Goal: Task Accomplishment & Management: Use online tool/utility

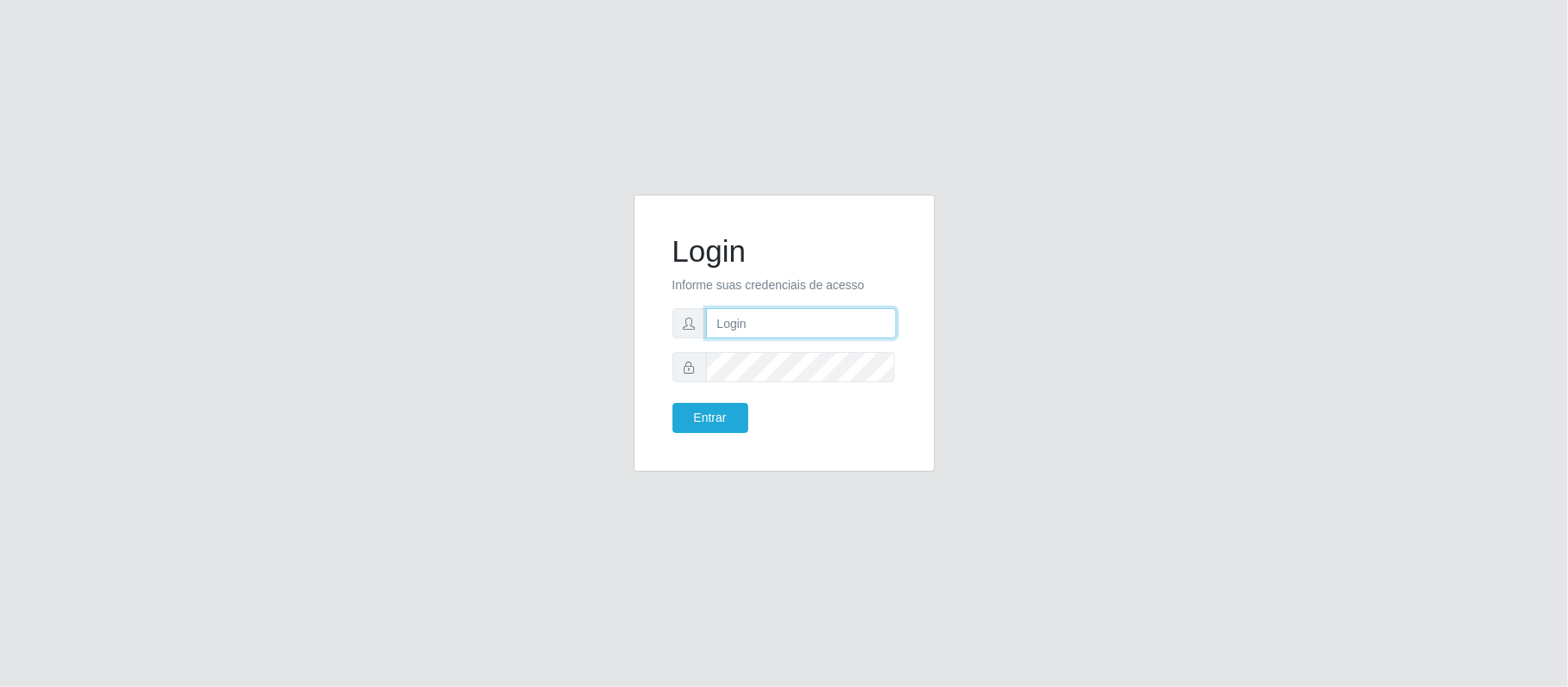
type input "[EMAIL_ADDRESS][DOMAIN_NAME]"
click at [659, 427] on div "Entrar" at bounding box center [721, 419] width 125 height 30
click at [682, 418] on button "Entrar" at bounding box center [711, 419] width 76 height 30
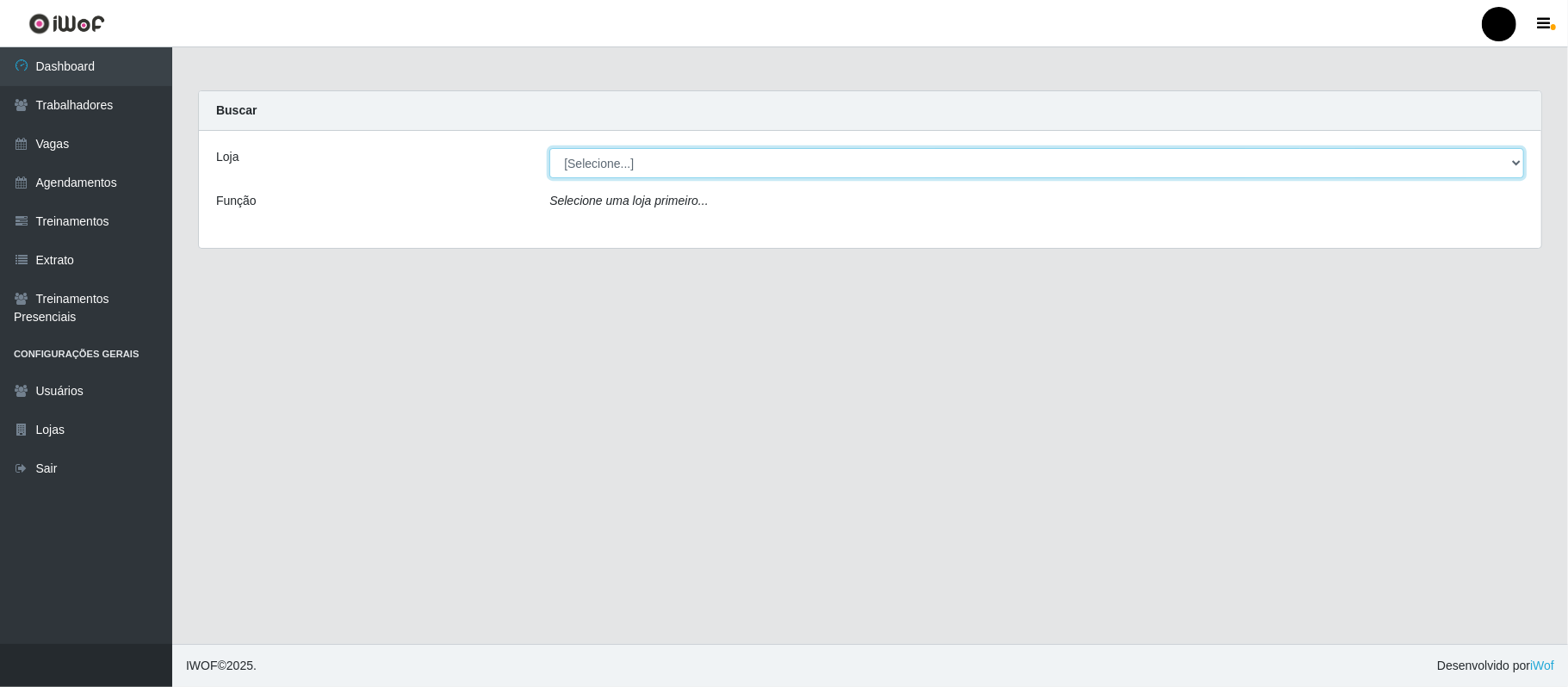
click at [1518, 159] on select "[Selecione...] SuperFácil Atacado - Emaús" at bounding box center [1036, 164] width 975 height 30
select select "407"
click at [549, 148] on select "[Selecione...] SuperFácil Atacado - Emaús" at bounding box center [1036, 164] width 975 height 30
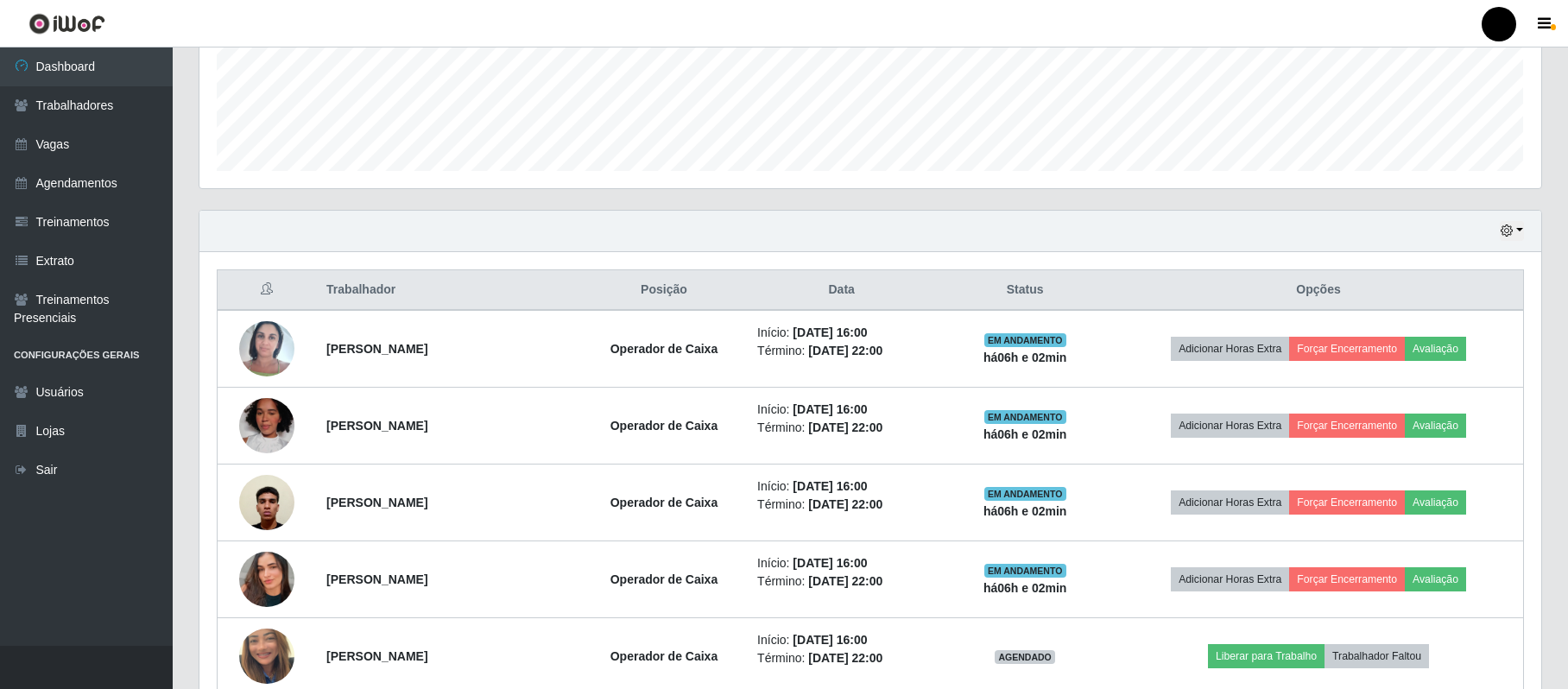
scroll to position [460, 0]
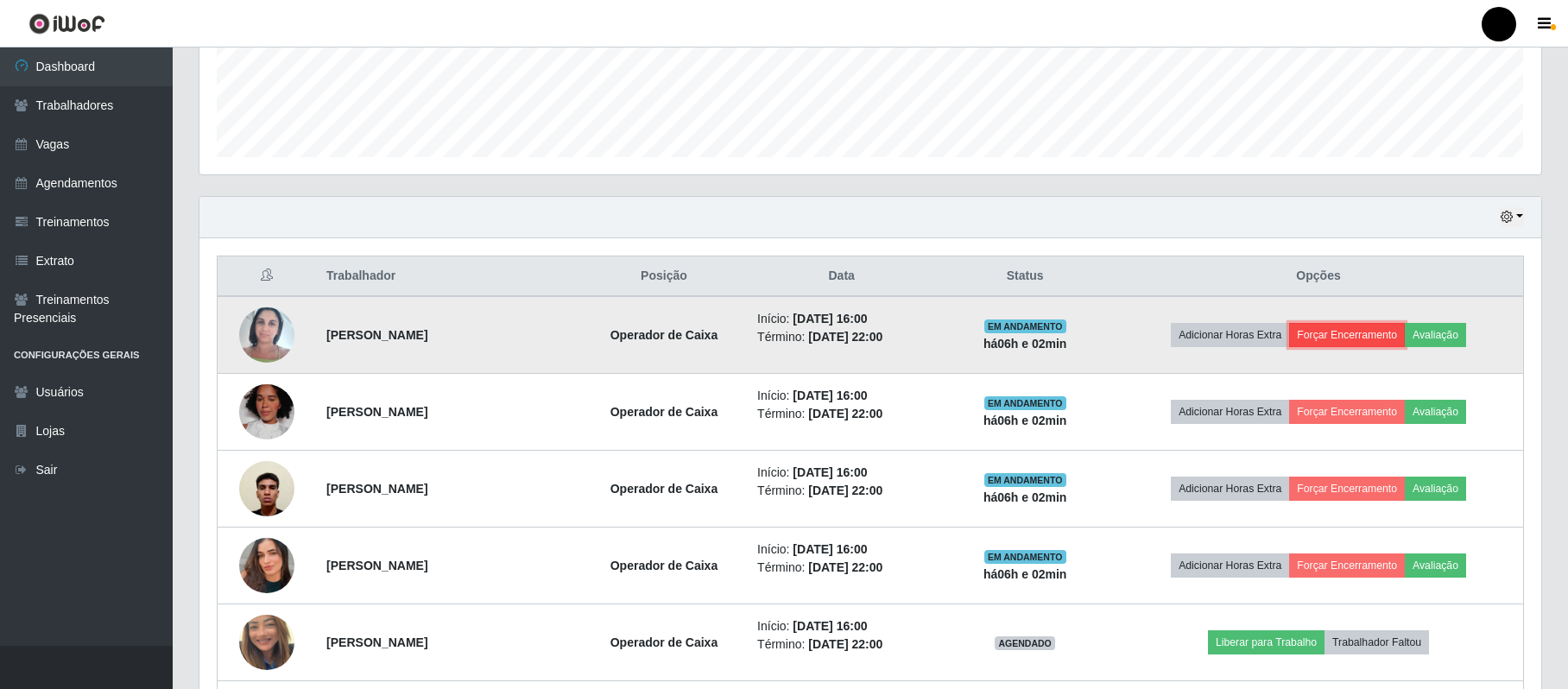
click at [1385, 341] on button "Forçar Encerramento" at bounding box center [1346, 335] width 115 height 24
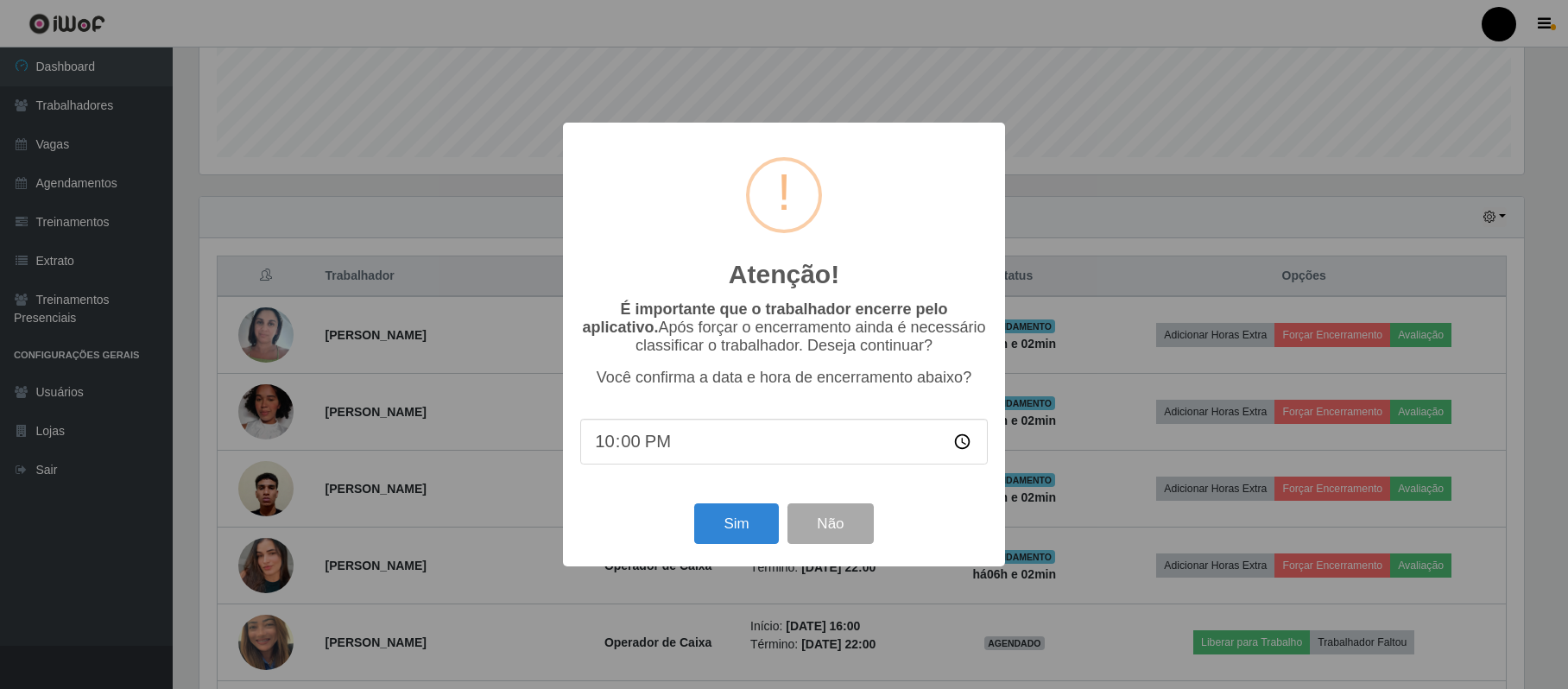
scroll to position [360, 1328]
click at [682, 519] on div "Sim Não" at bounding box center [786, 524] width 407 height 50
click at [706, 523] on button "Sim" at bounding box center [738, 524] width 84 height 41
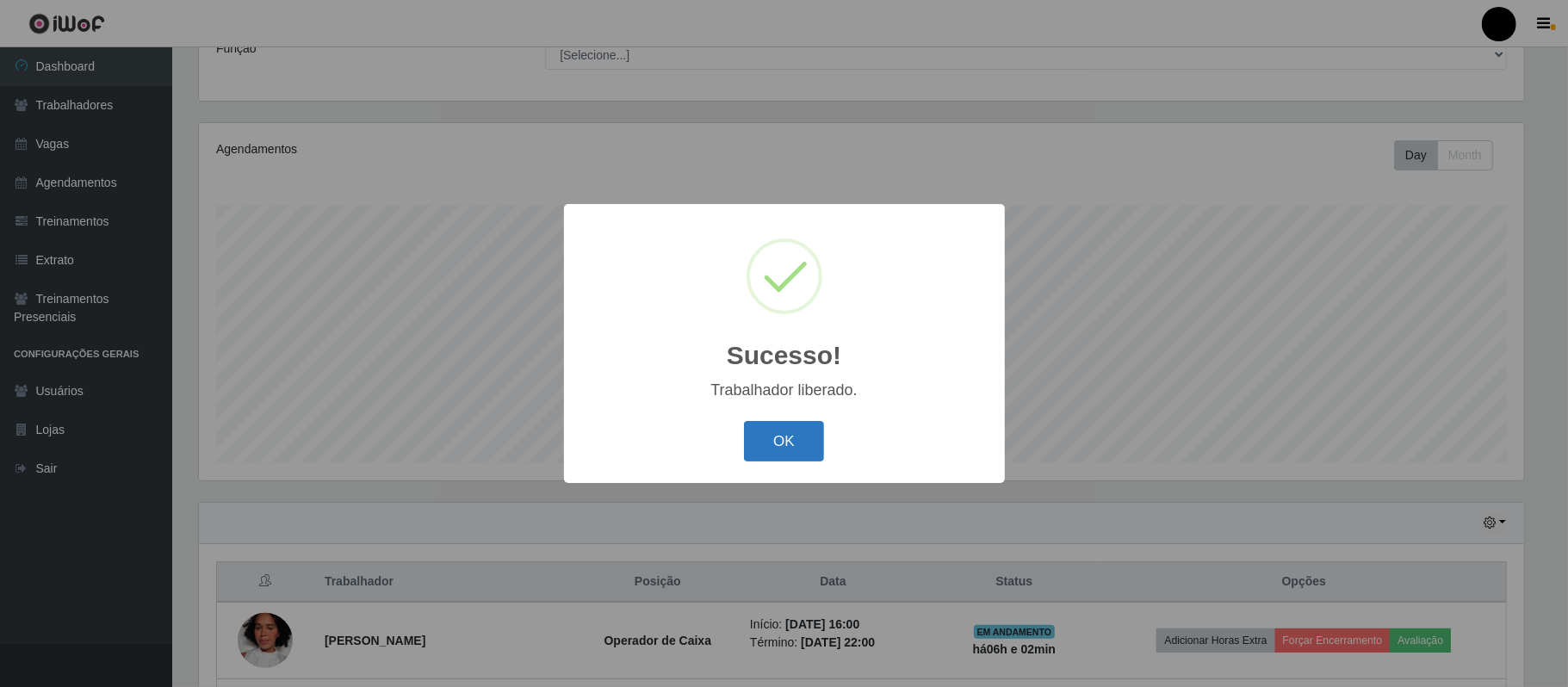
click at [783, 448] on button "OK" at bounding box center [784, 442] width 80 height 41
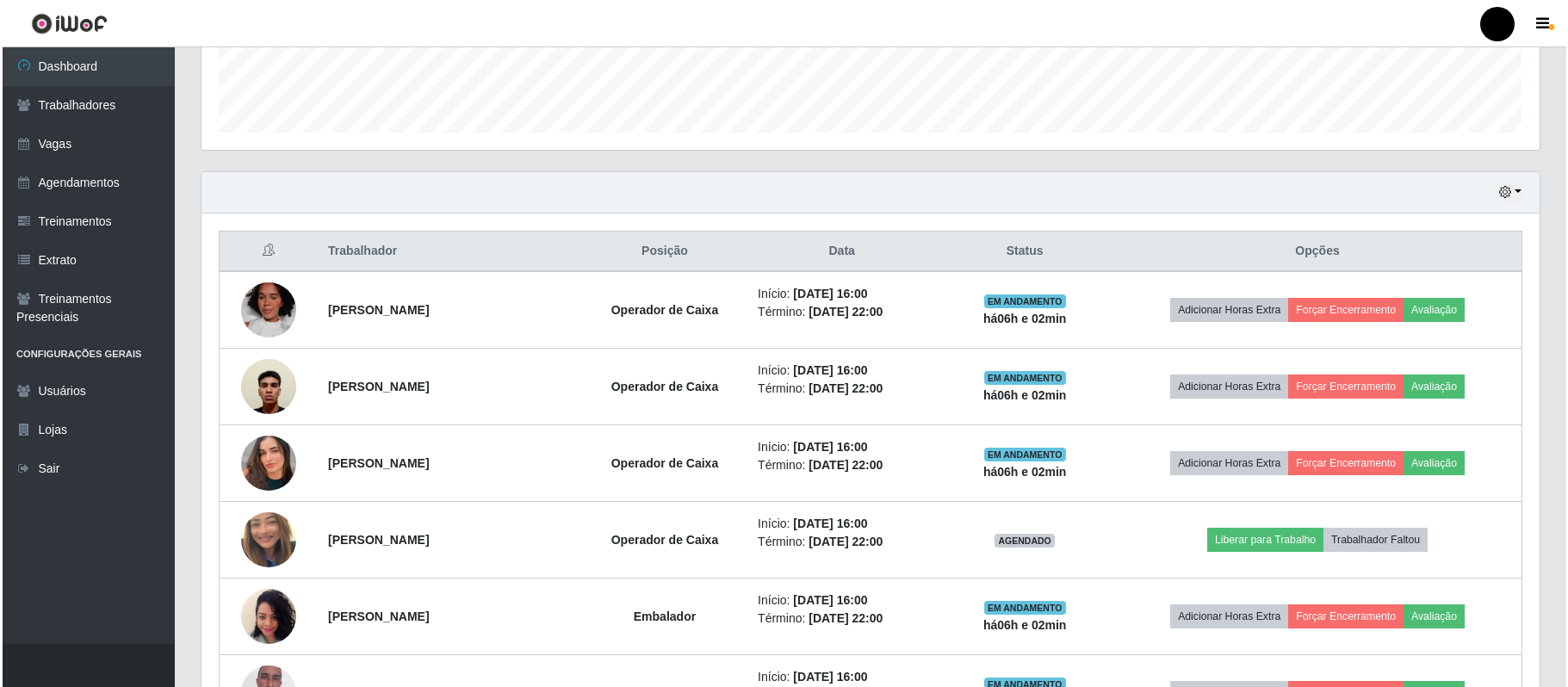
scroll to position [497, 0]
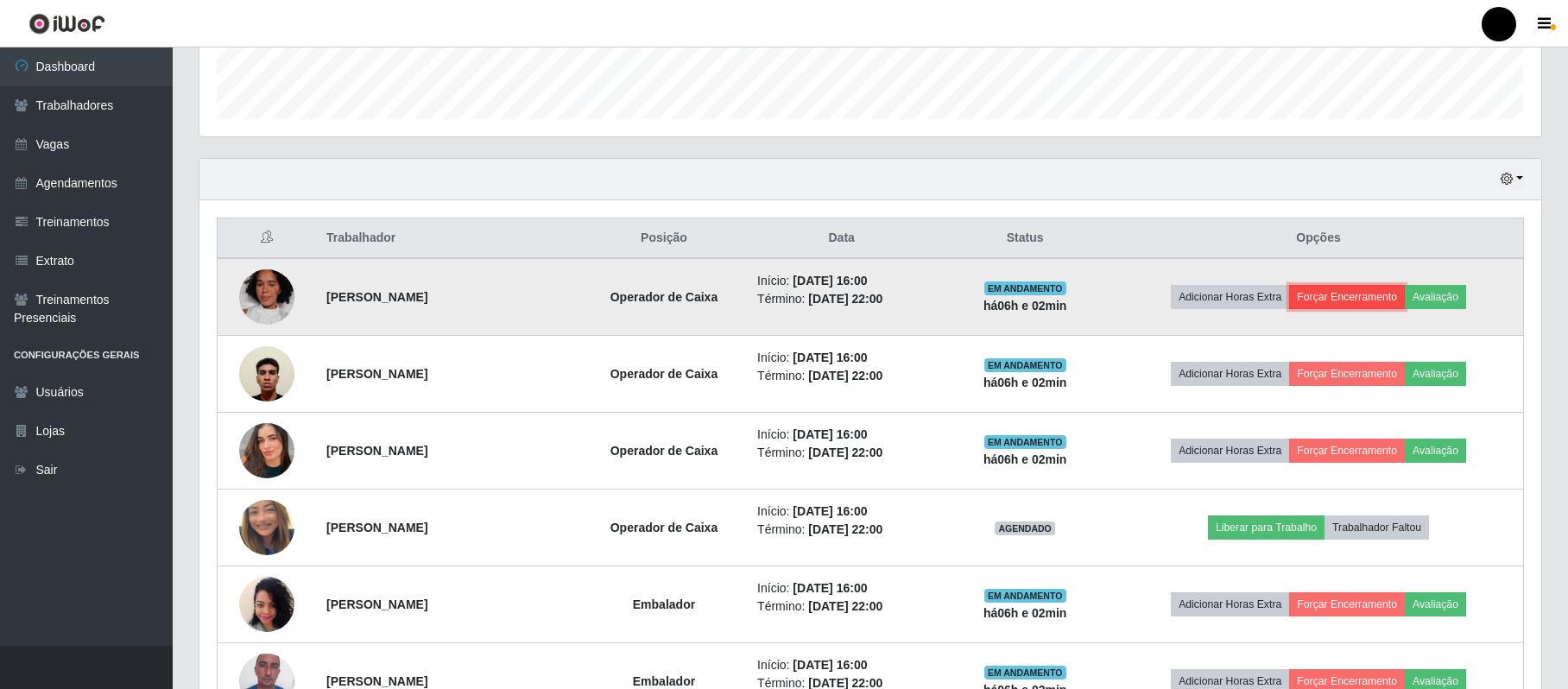
click at [1364, 307] on button "Forçar Encerramento" at bounding box center [1346, 297] width 115 height 24
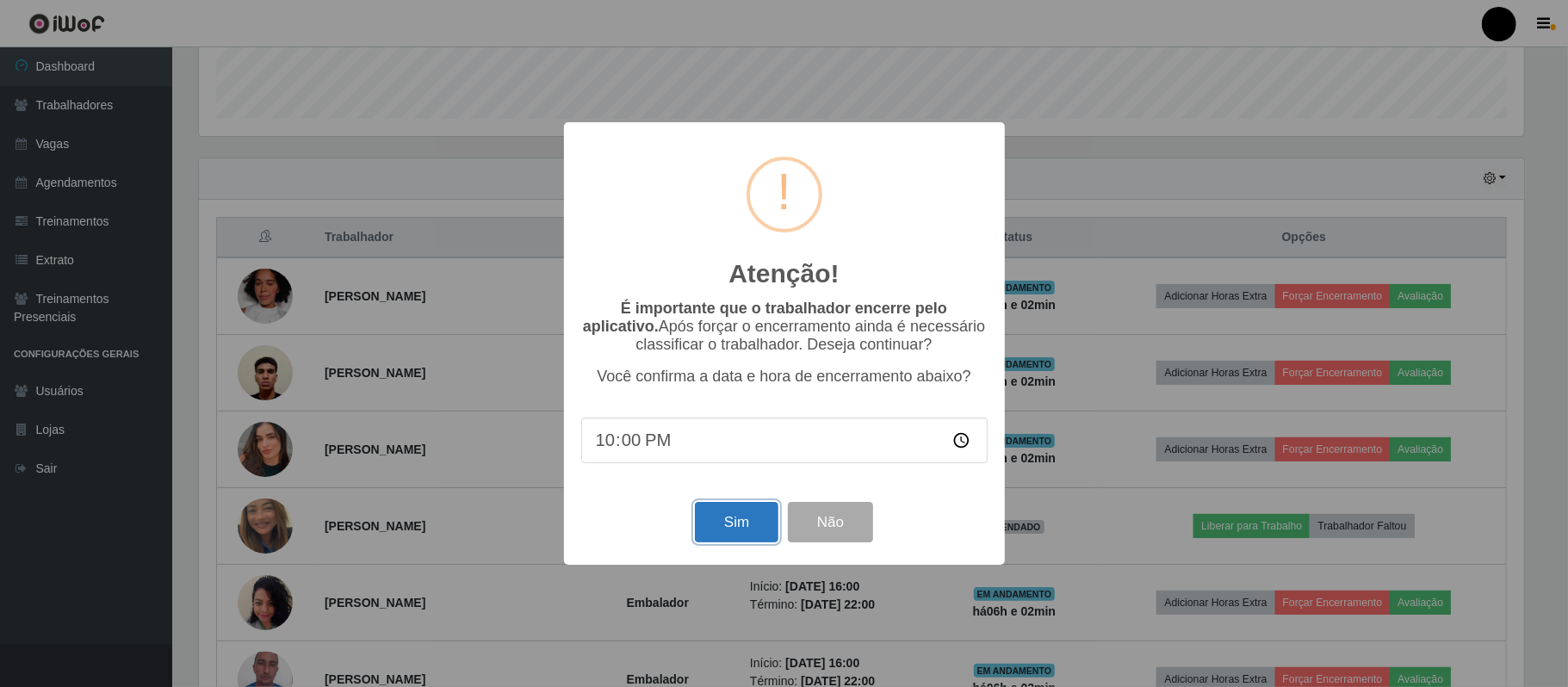
click at [768, 522] on button "Sim" at bounding box center [736, 522] width 84 height 41
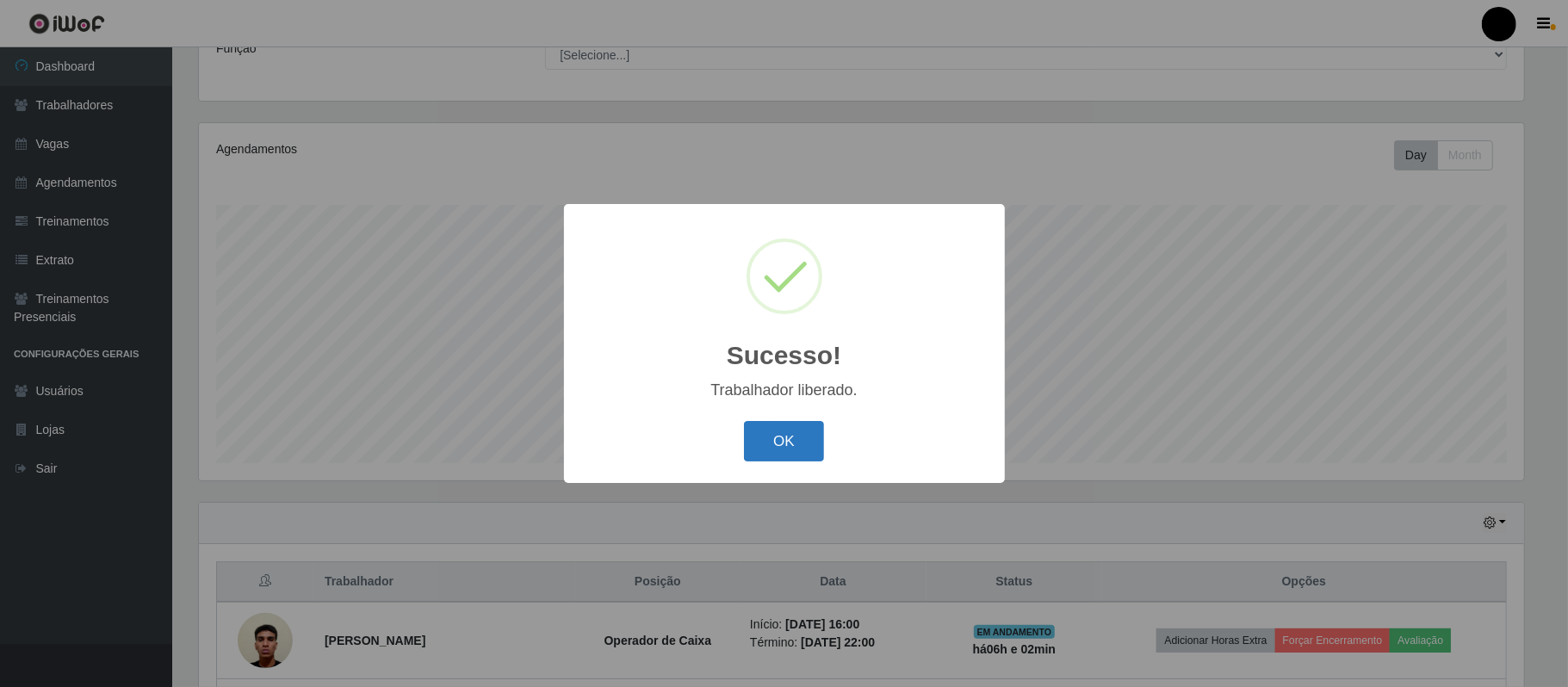
click at [768, 439] on button "OK" at bounding box center [784, 442] width 80 height 41
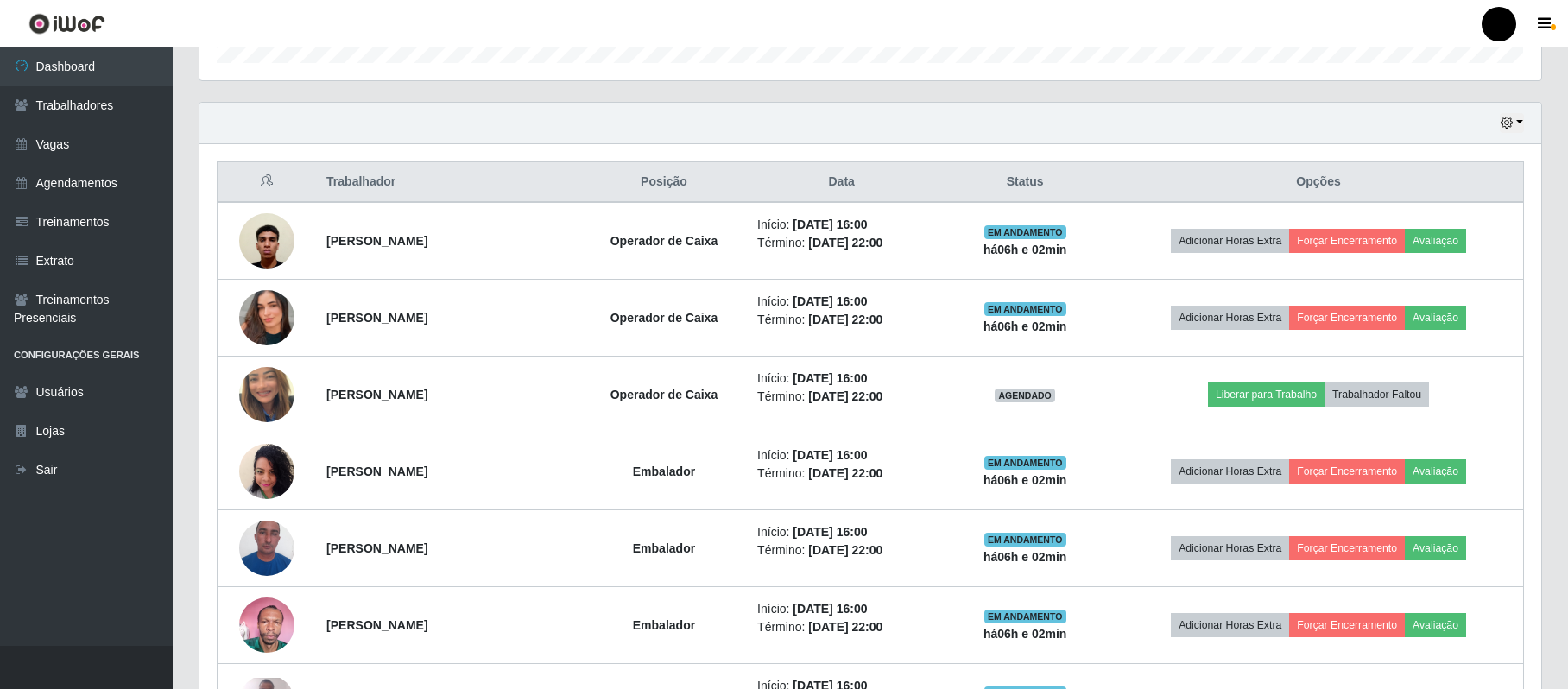
scroll to position [614, 0]
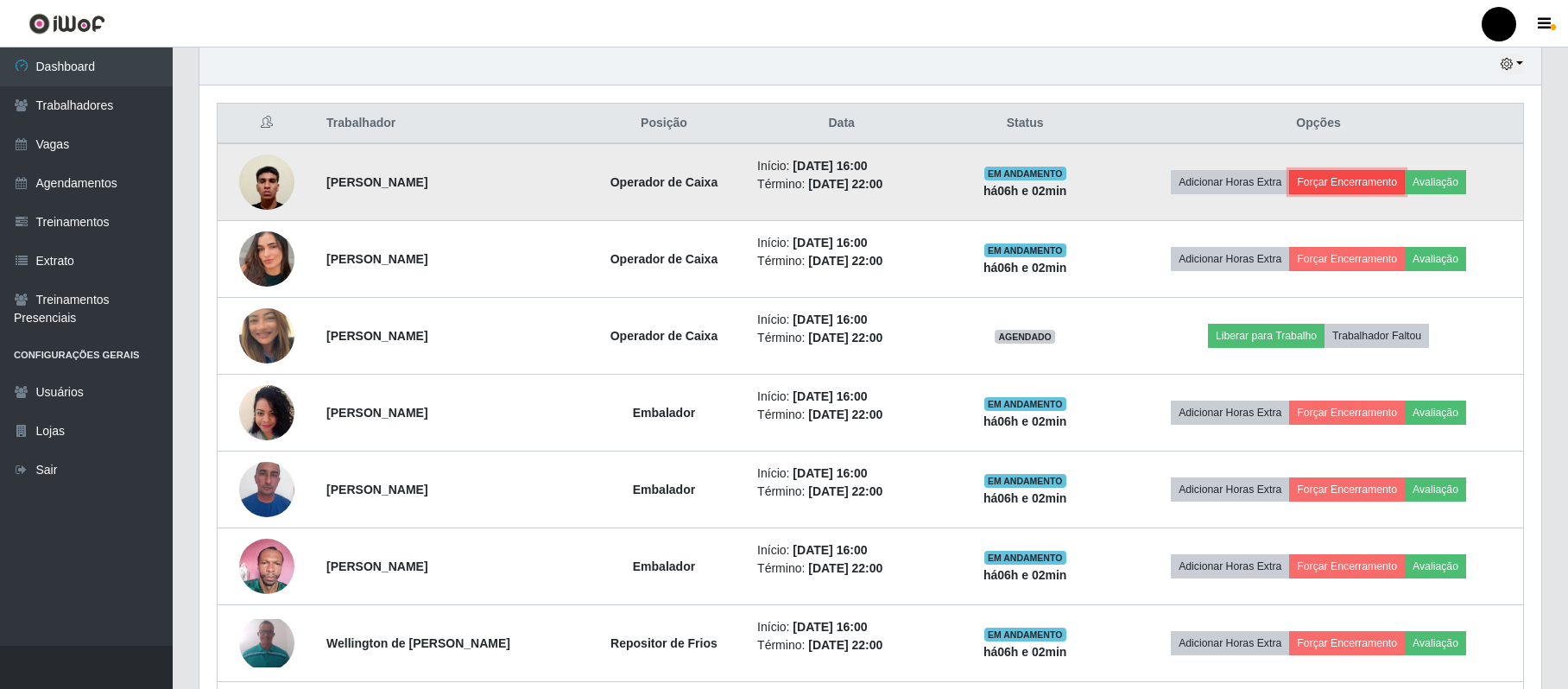
click at [1345, 181] on button "Forçar Encerramento" at bounding box center [1346, 181] width 115 height 24
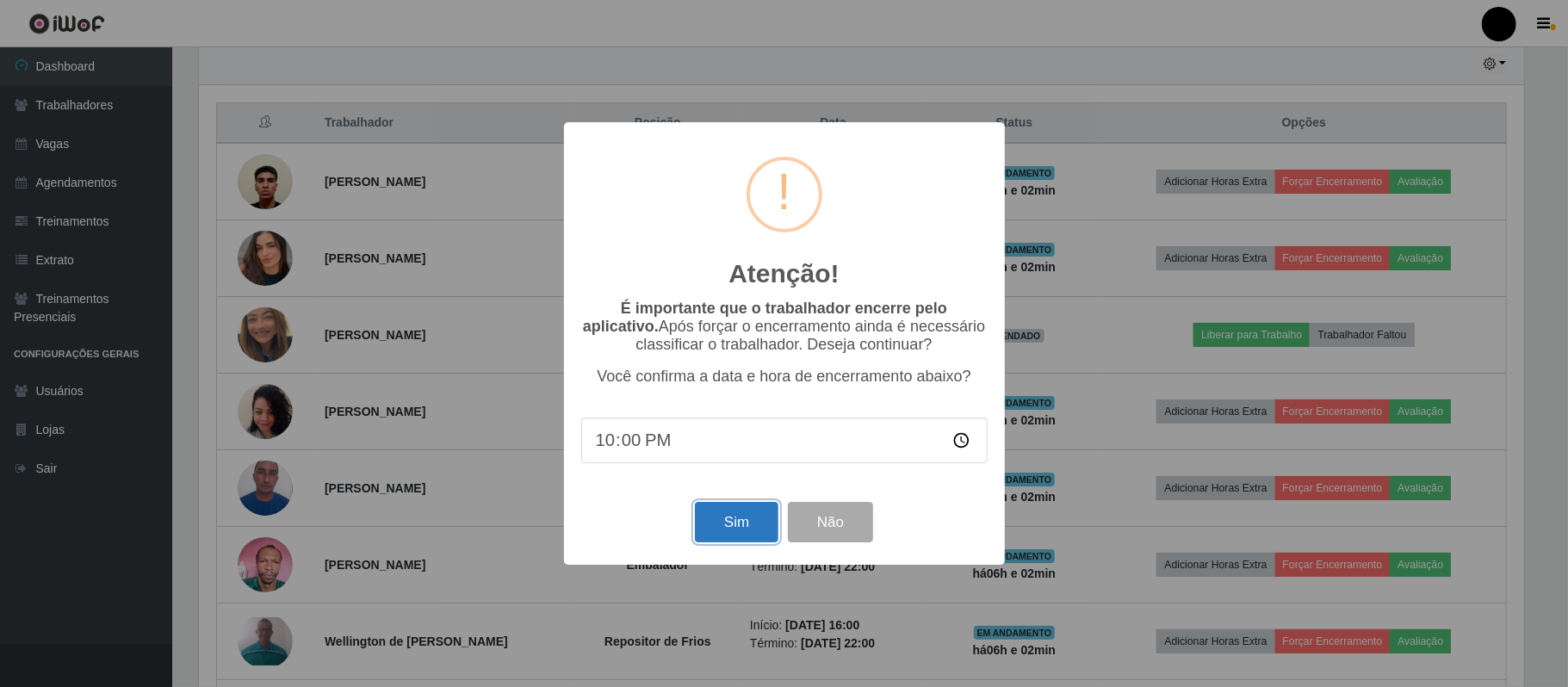
click at [729, 513] on button "Sim" at bounding box center [736, 522] width 84 height 41
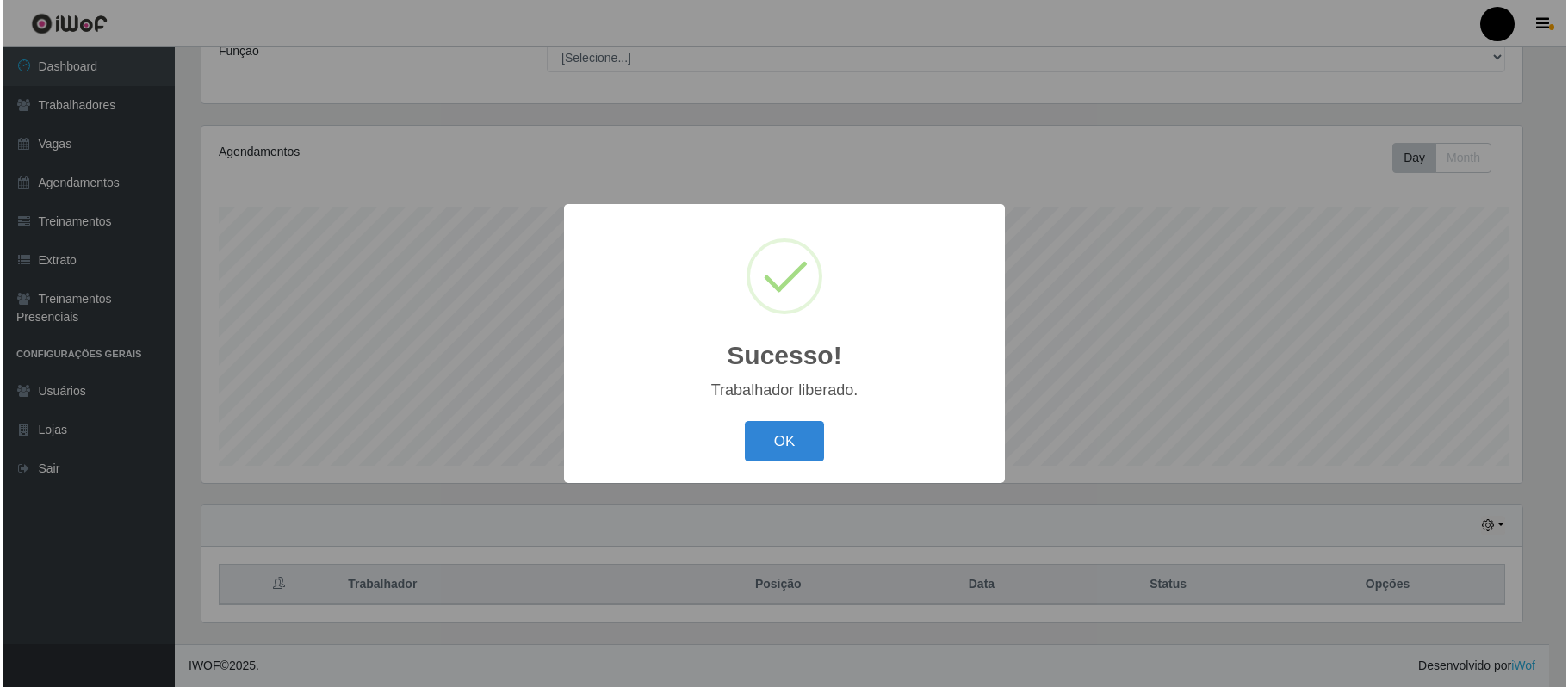
scroll to position [0, 0]
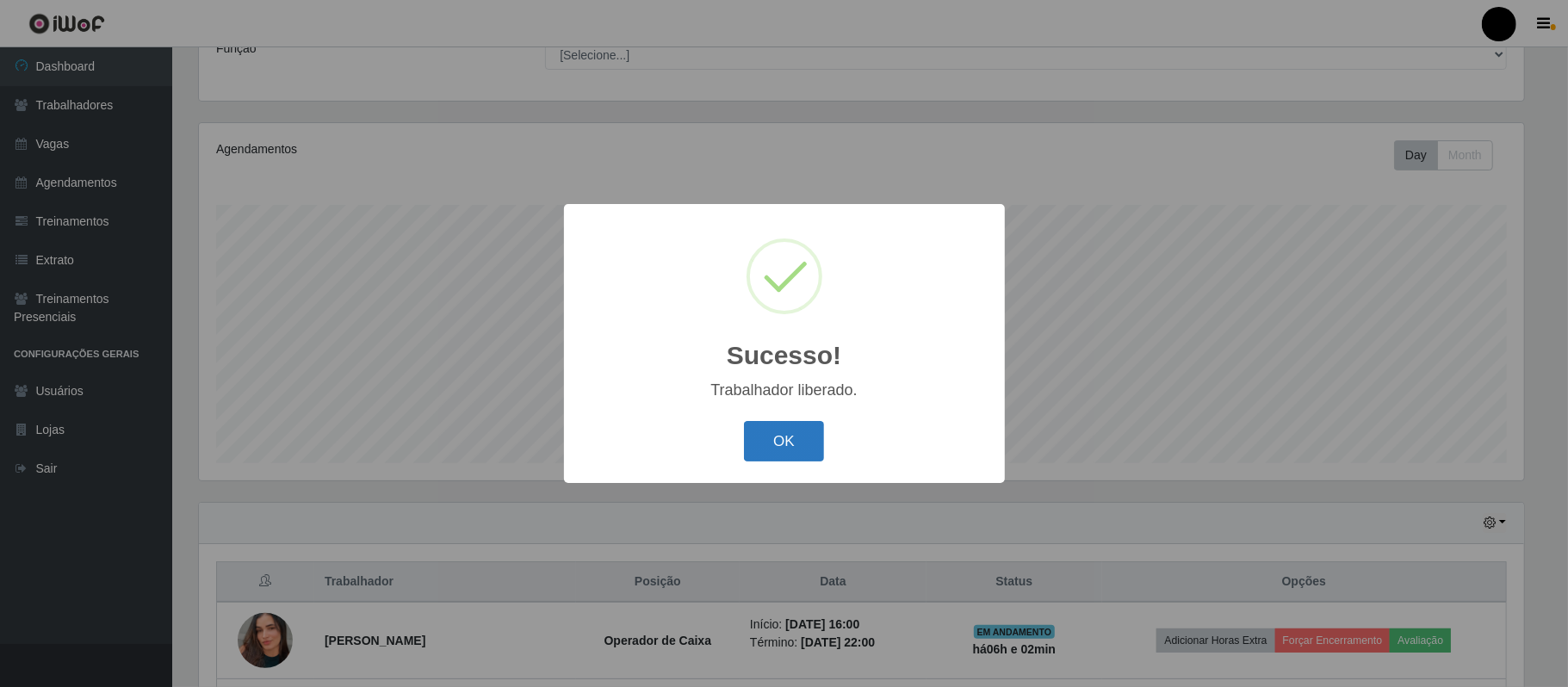
click at [763, 438] on button "OK" at bounding box center [784, 442] width 80 height 41
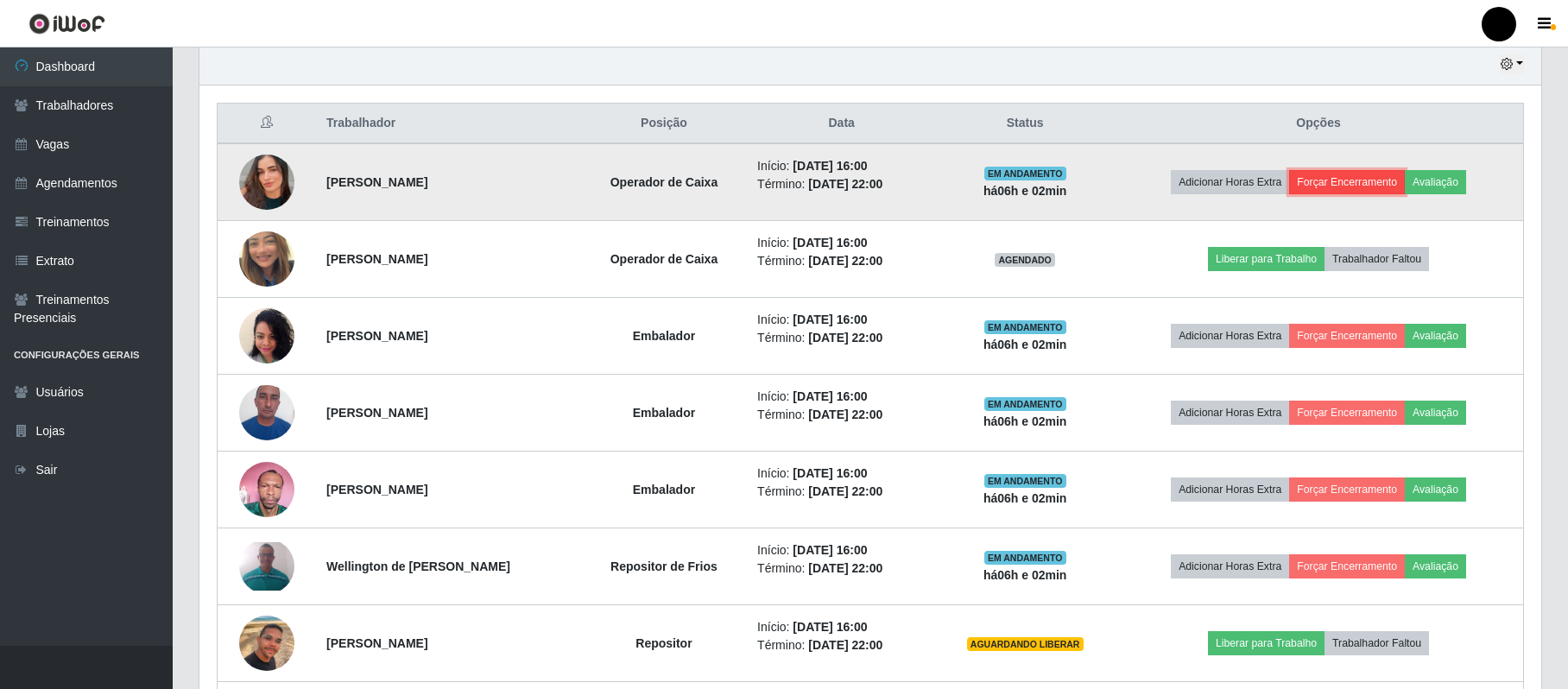
click at [1351, 187] on button "Forçar Encerramento" at bounding box center [1346, 181] width 115 height 24
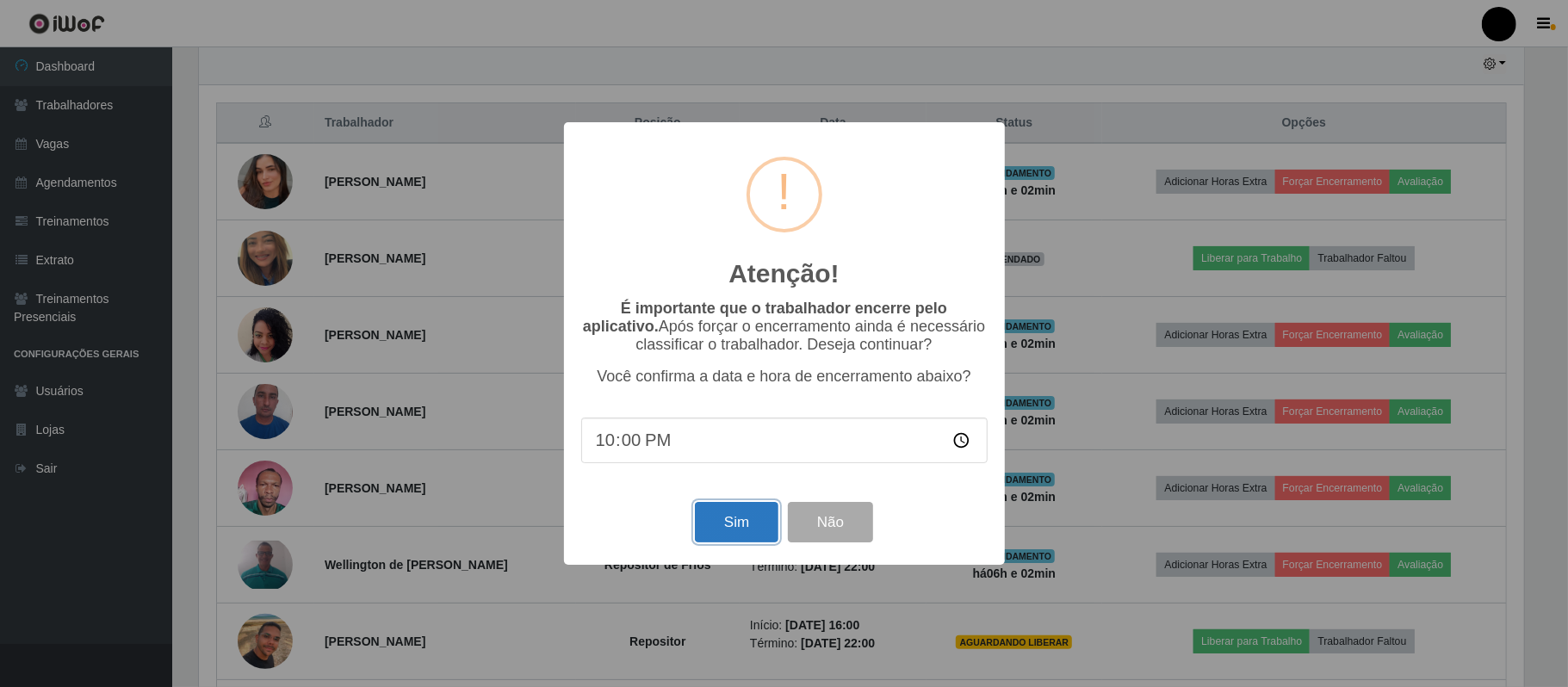
click at [738, 529] on button "Sim" at bounding box center [736, 522] width 84 height 41
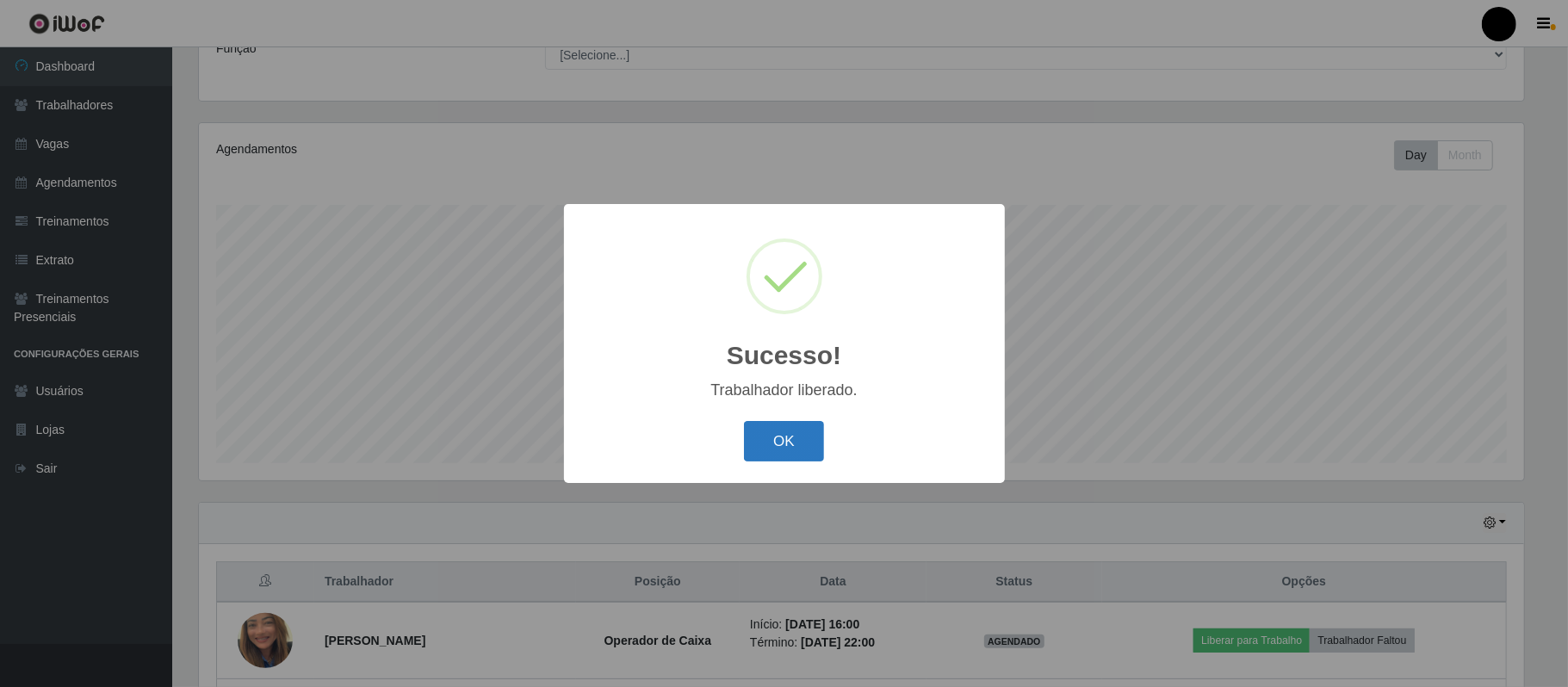
click at [776, 459] on button "OK" at bounding box center [784, 442] width 80 height 41
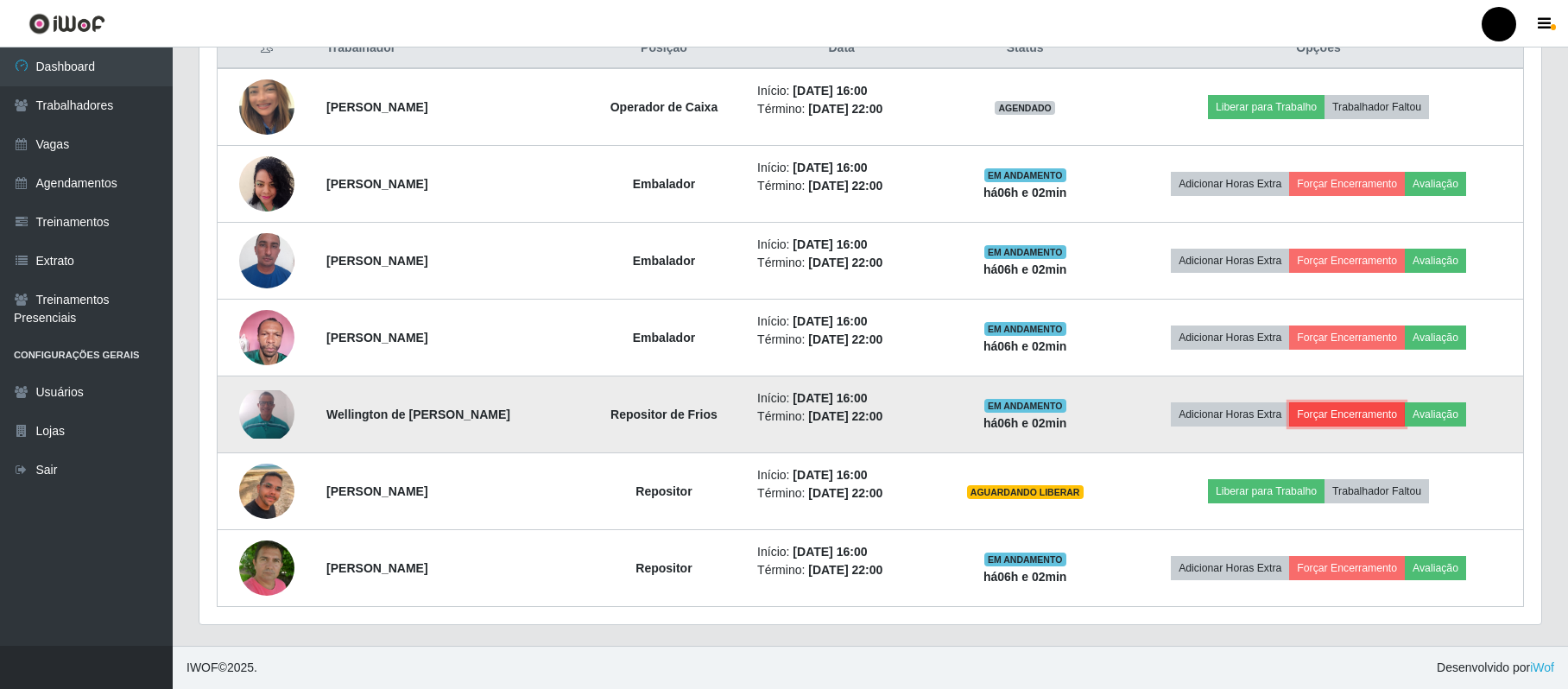
click at [1354, 414] on button "Forçar Encerramento" at bounding box center [1346, 414] width 115 height 24
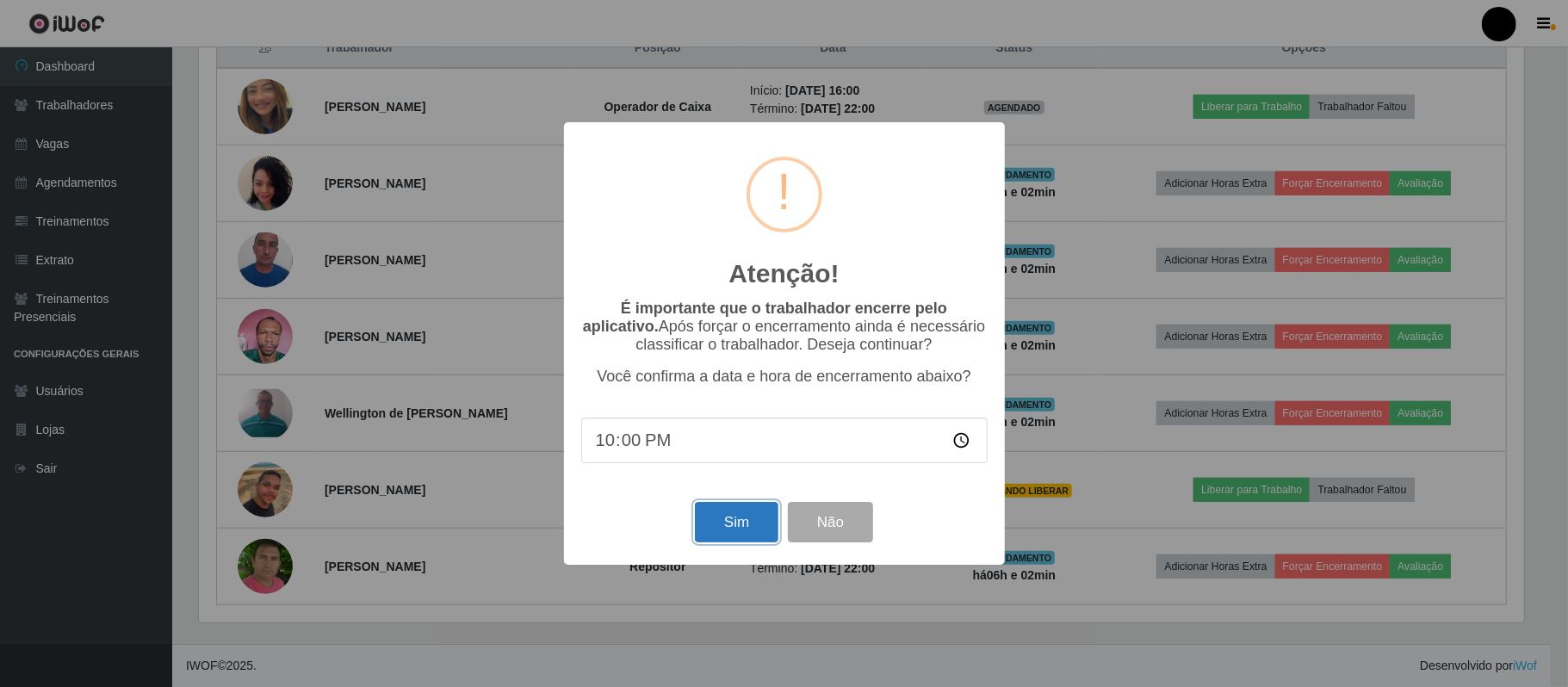
click at [725, 515] on button "Sim" at bounding box center [736, 522] width 84 height 41
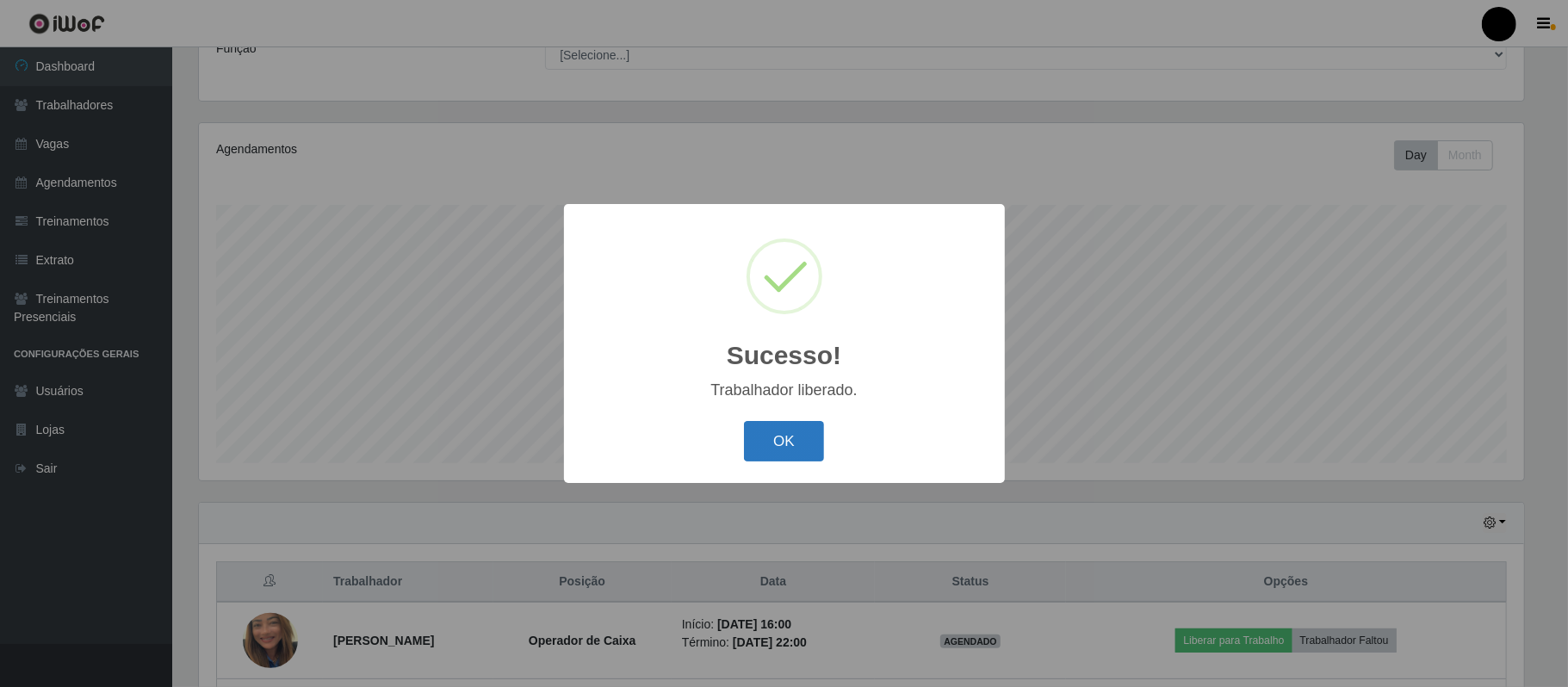
click at [766, 445] on button "OK" at bounding box center [784, 442] width 80 height 41
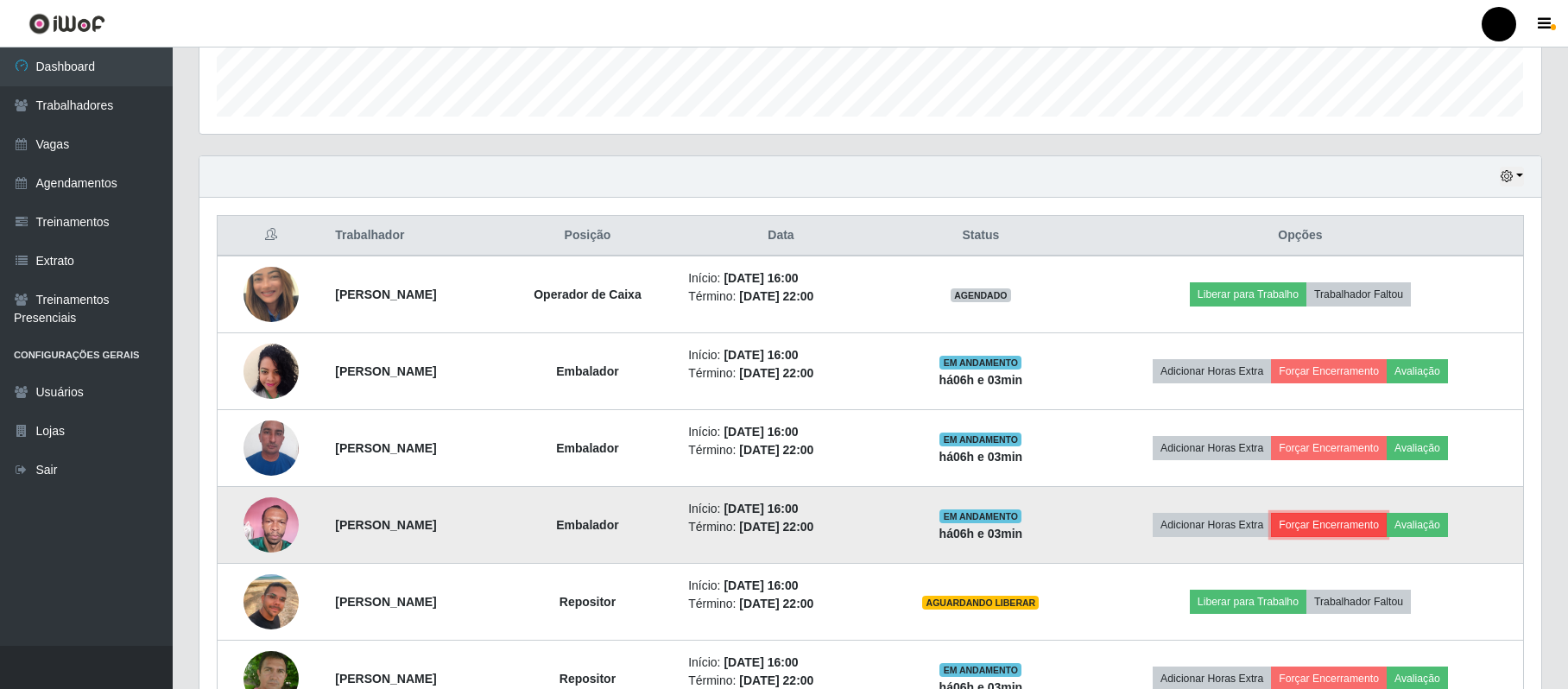
click at [1345, 520] on button "Forçar Encerramento" at bounding box center [1328, 525] width 115 height 24
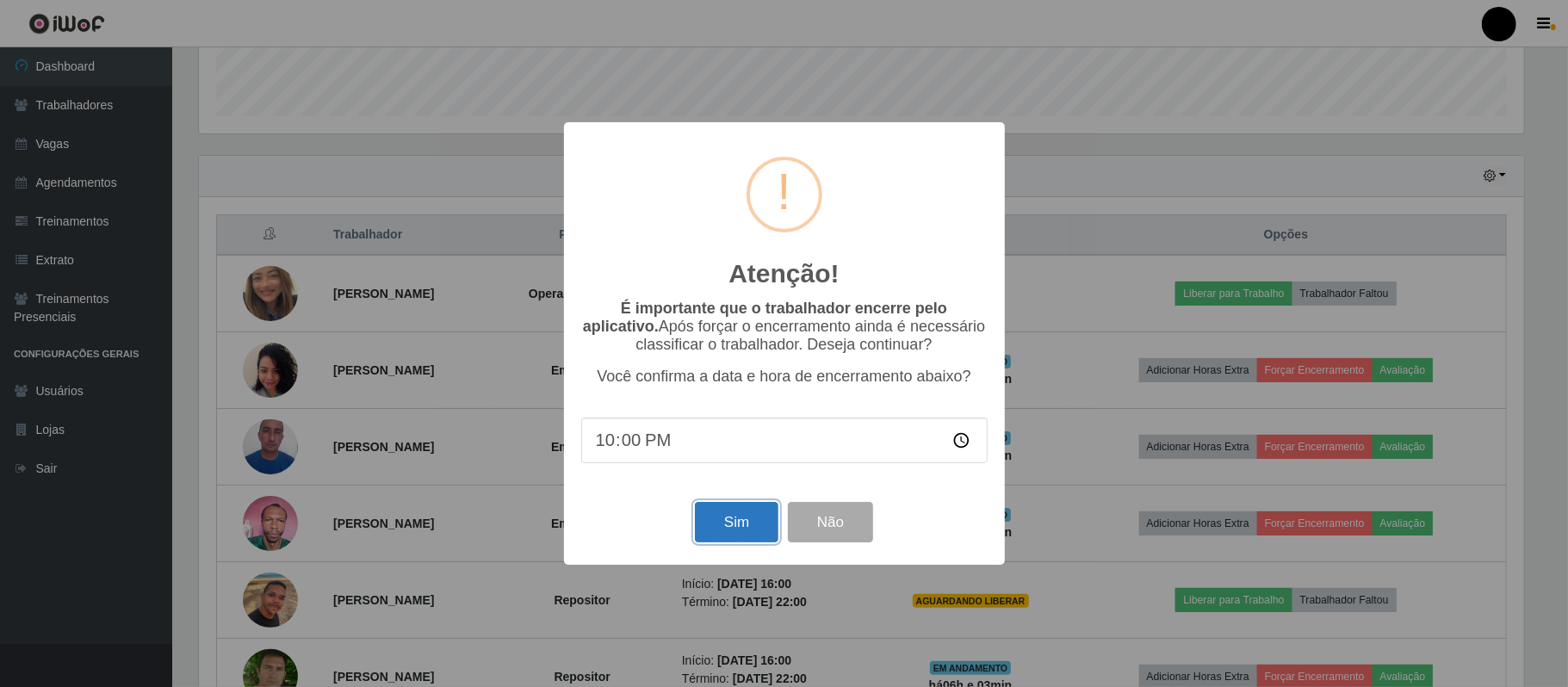
click at [762, 528] on button "Sim" at bounding box center [736, 522] width 84 height 41
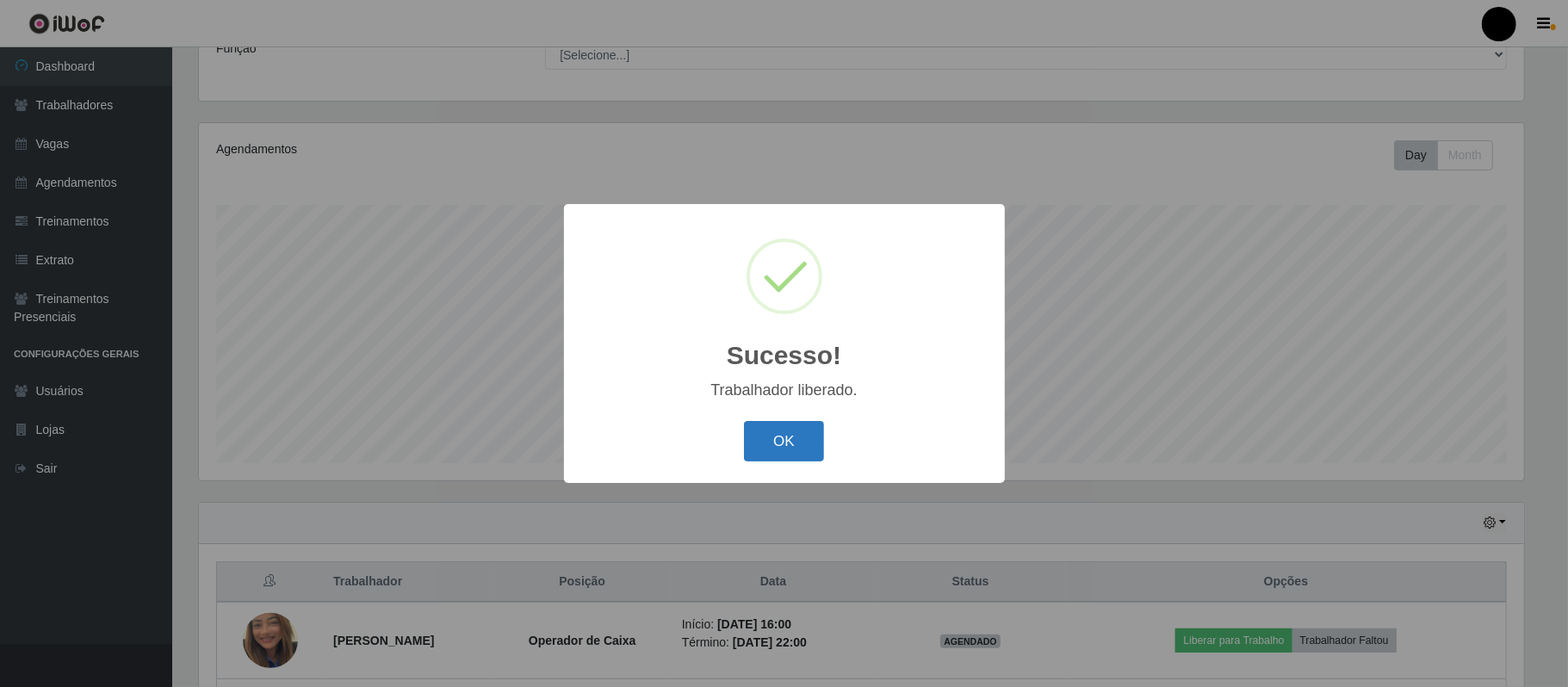
click at [776, 444] on button "OK" at bounding box center [784, 442] width 80 height 41
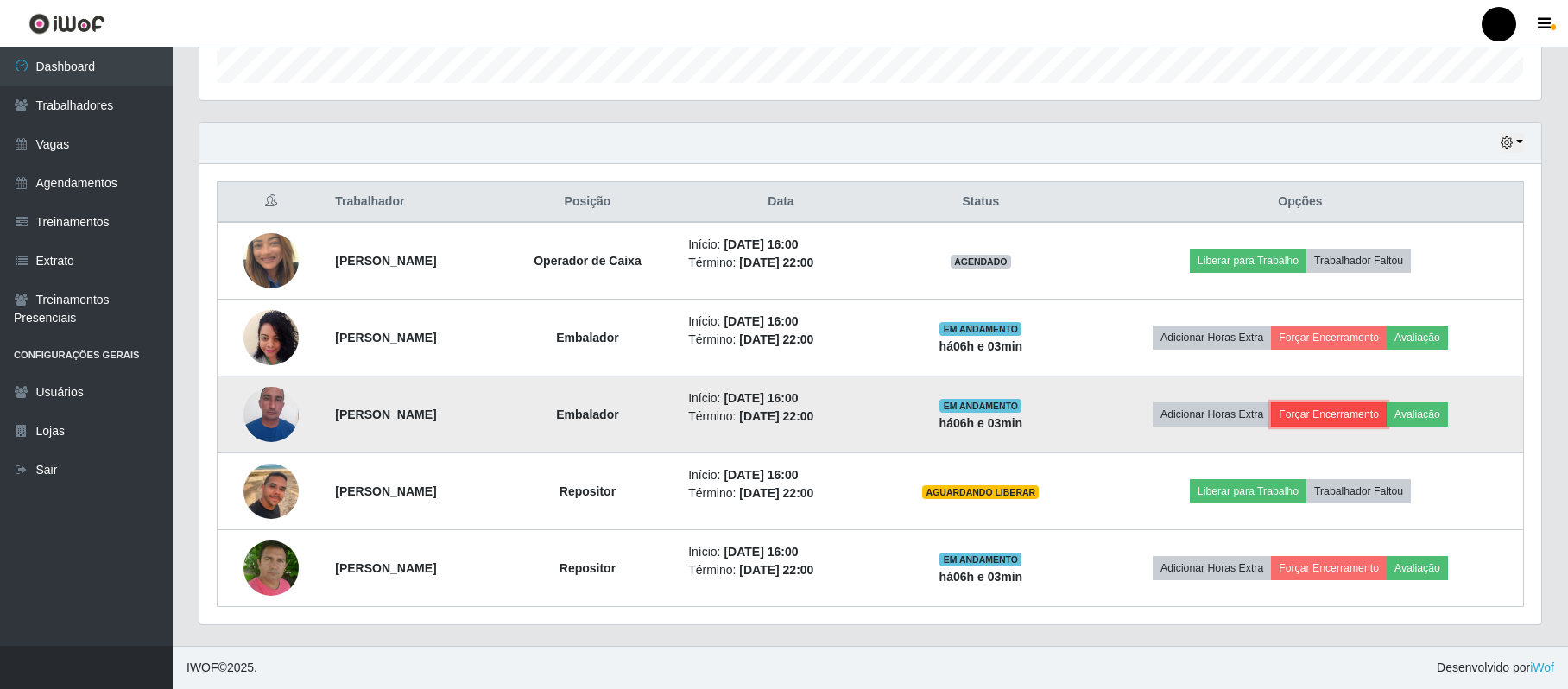
click at [1348, 409] on button "Forçar Encerramento" at bounding box center [1328, 414] width 115 height 24
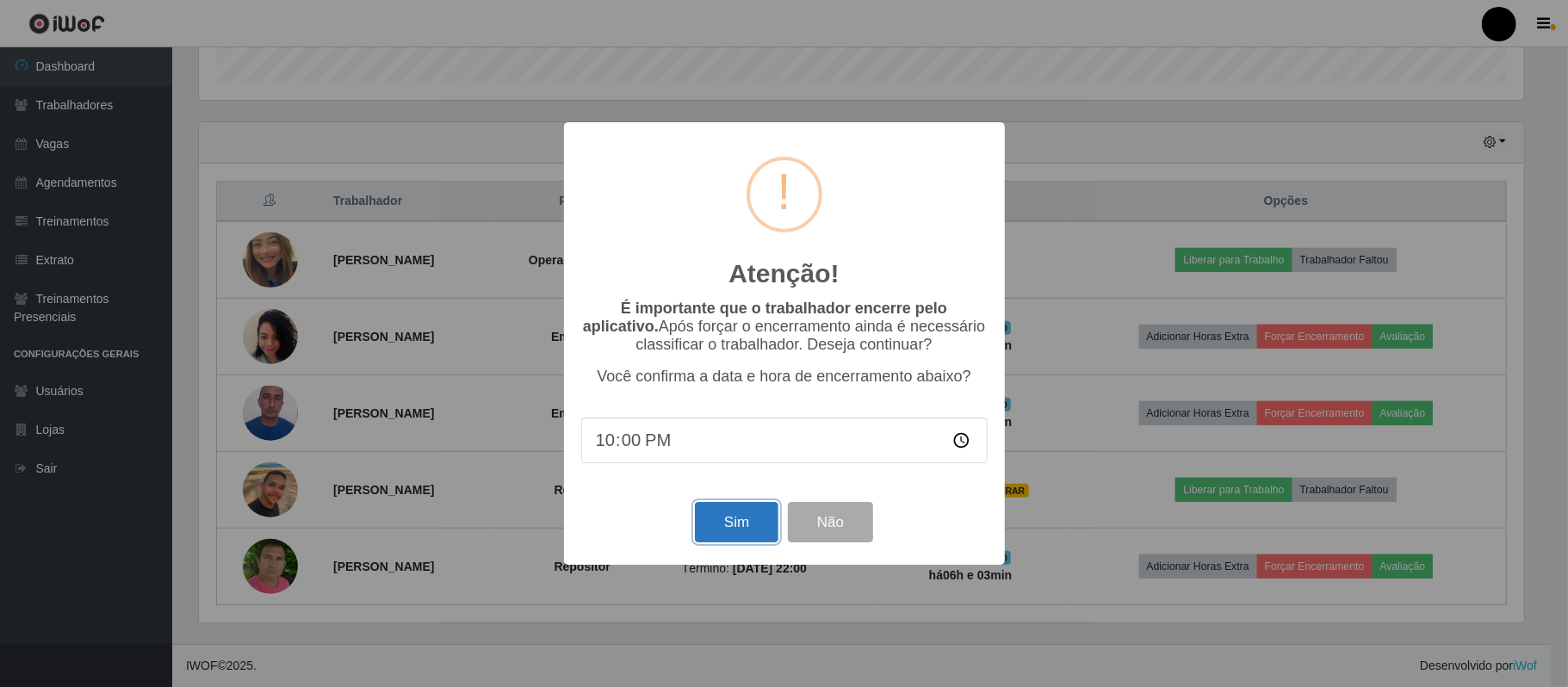
click at [727, 512] on button "Sim" at bounding box center [736, 522] width 84 height 41
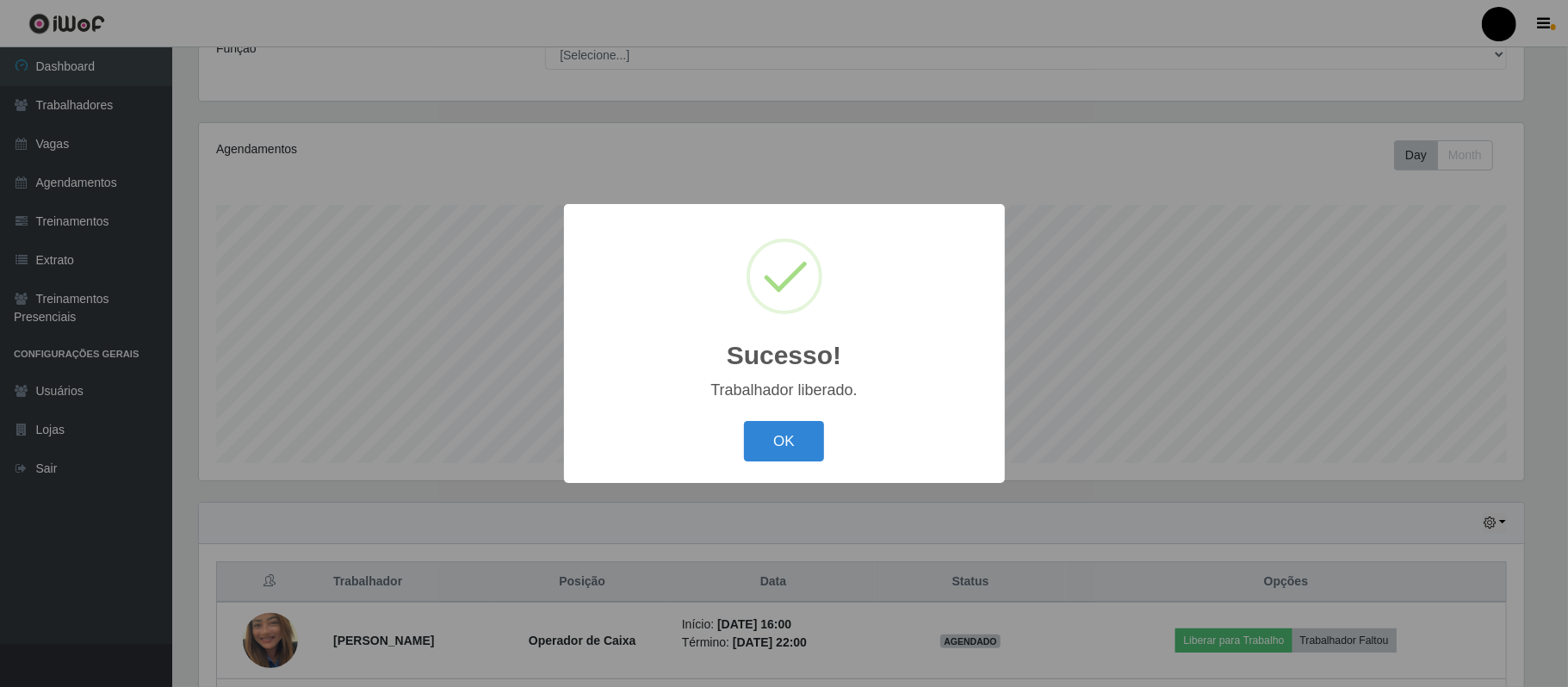
click at [817, 415] on div "Sucesso! × Trabalhador liberado. OK Cancel" at bounding box center [784, 344] width 441 height 279
click at [807, 434] on button "OK" at bounding box center [784, 442] width 80 height 41
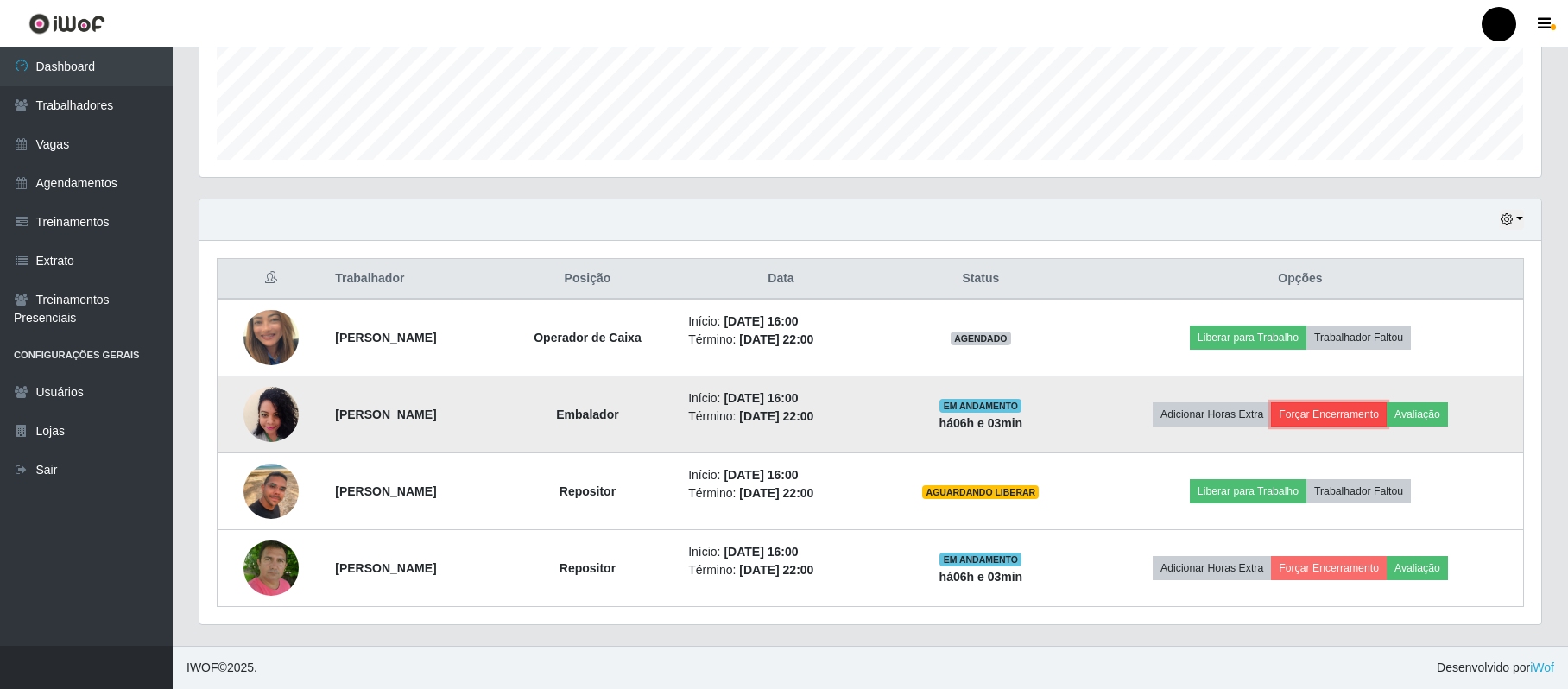
click at [1360, 413] on button "Forçar Encerramento" at bounding box center [1328, 414] width 115 height 24
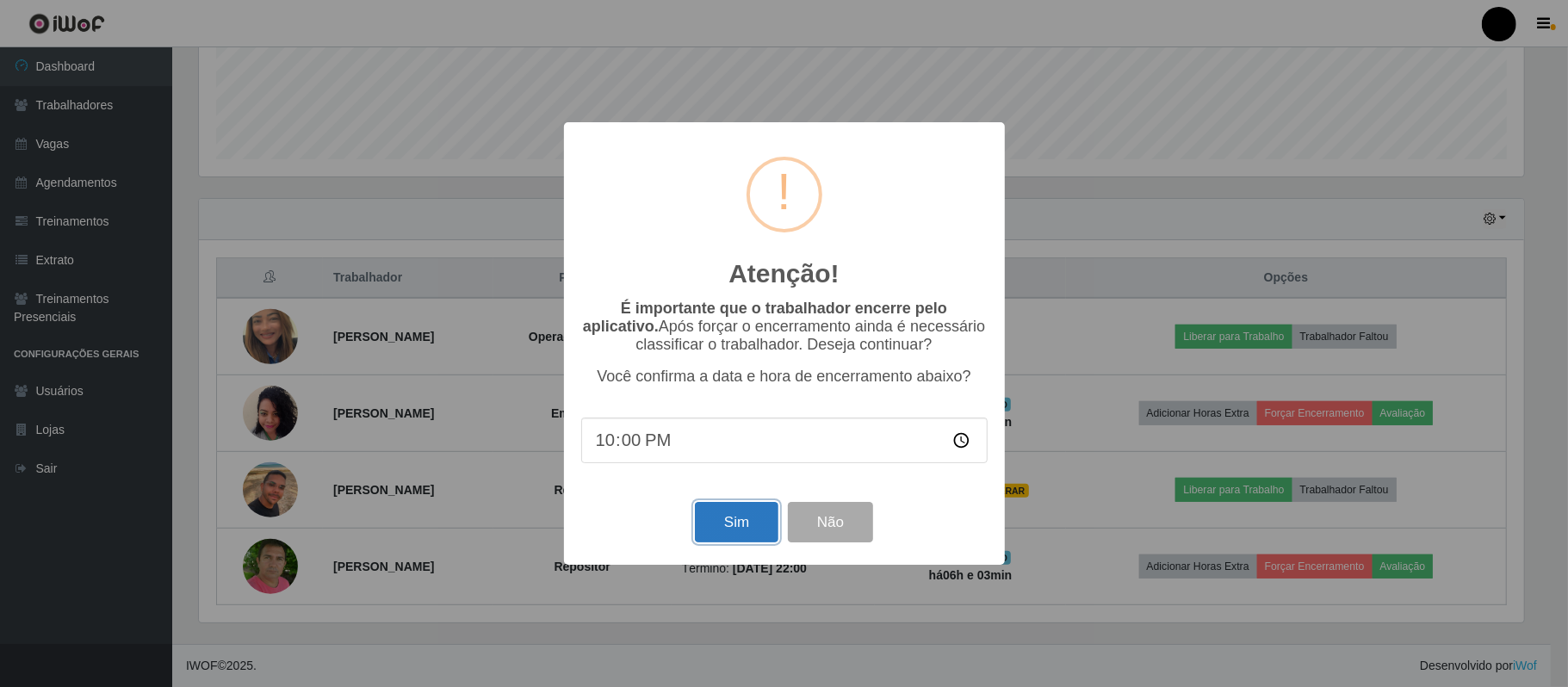
click at [711, 527] on button "Sim" at bounding box center [736, 522] width 84 height 41
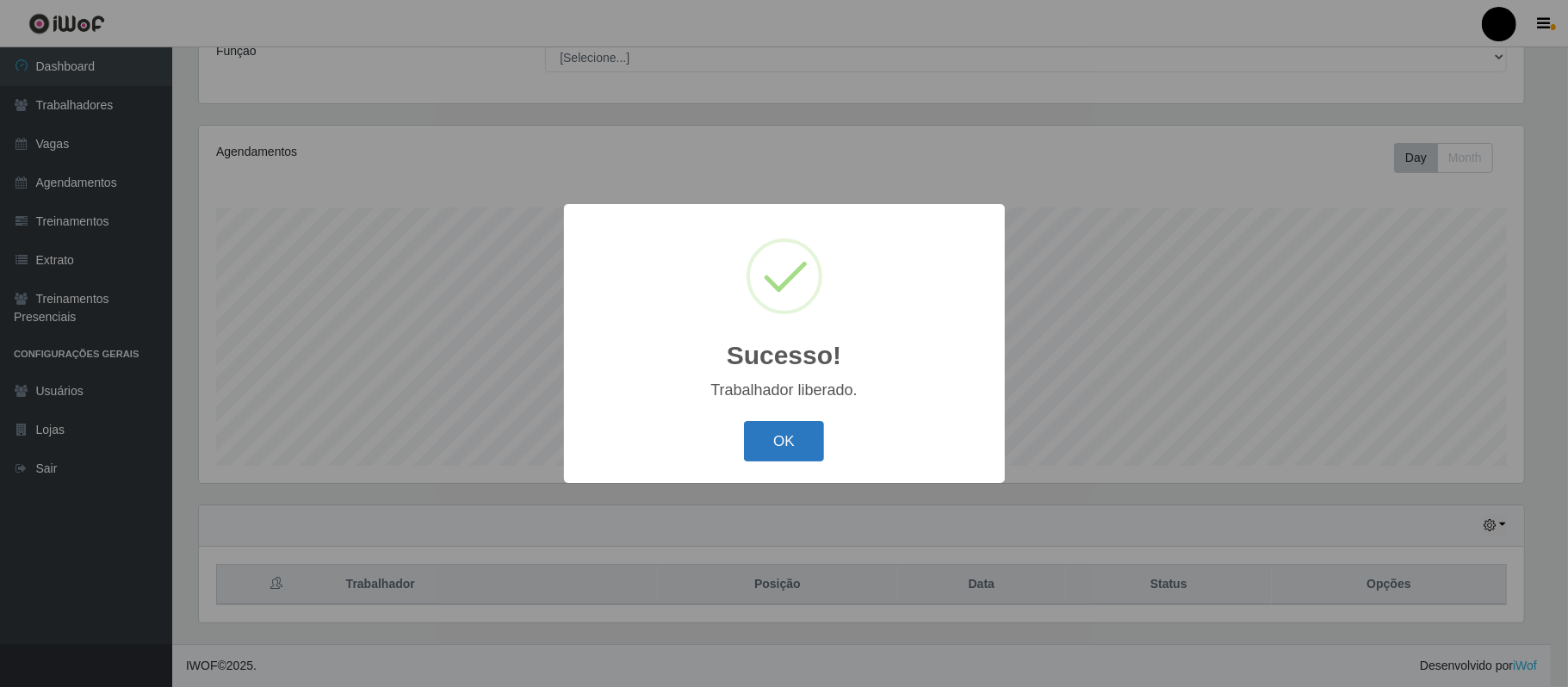
click at [759, 445] on button "OK" at bounding box center [784, 442] width 80 height 41
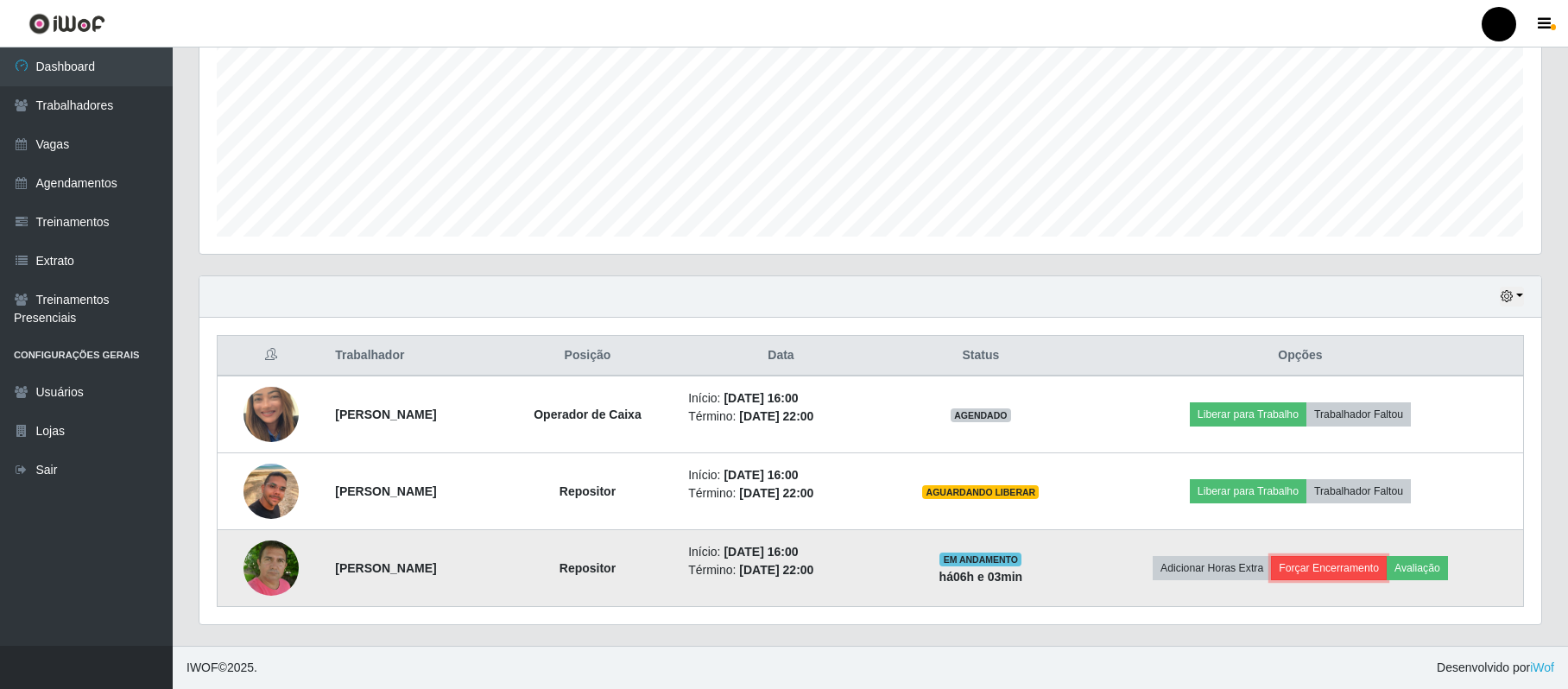
click at [1336, 571] on button "Forçar Encerramento" at bounding box center [1328, 568] width 115 height 24
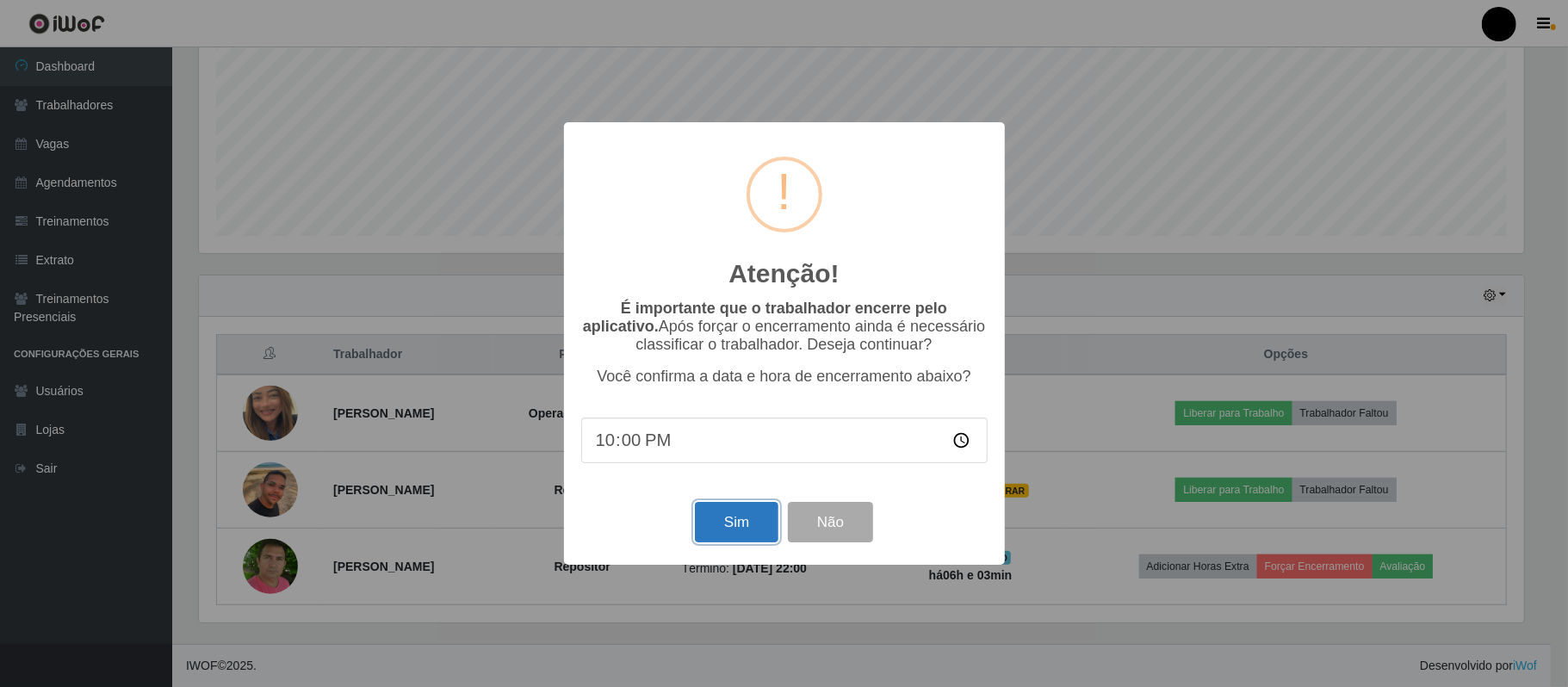
click at [731, 528] on button "Sim" at bounding box center [736, 522] width 84 height 41
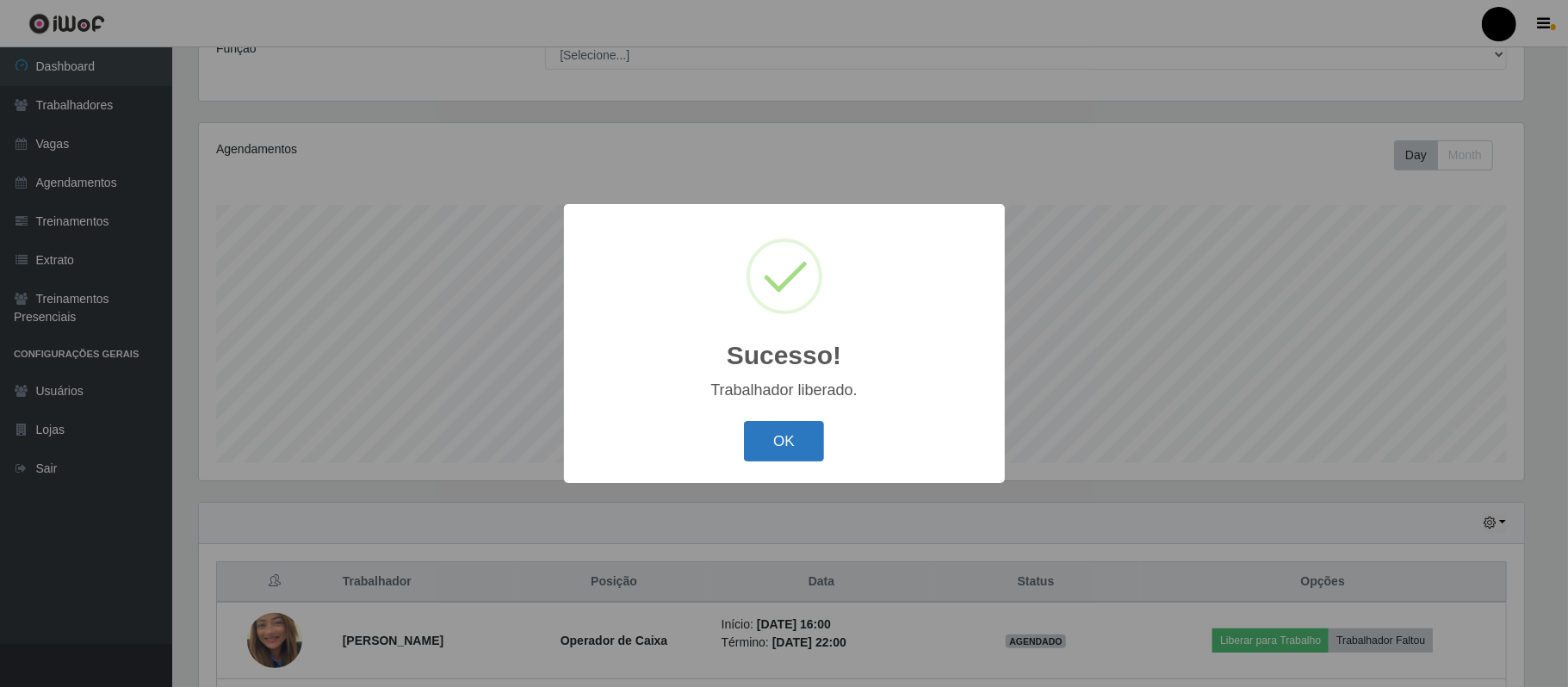
click at [796, 424] on button "OK" at bounding box center [784, 442] width 80 height 41
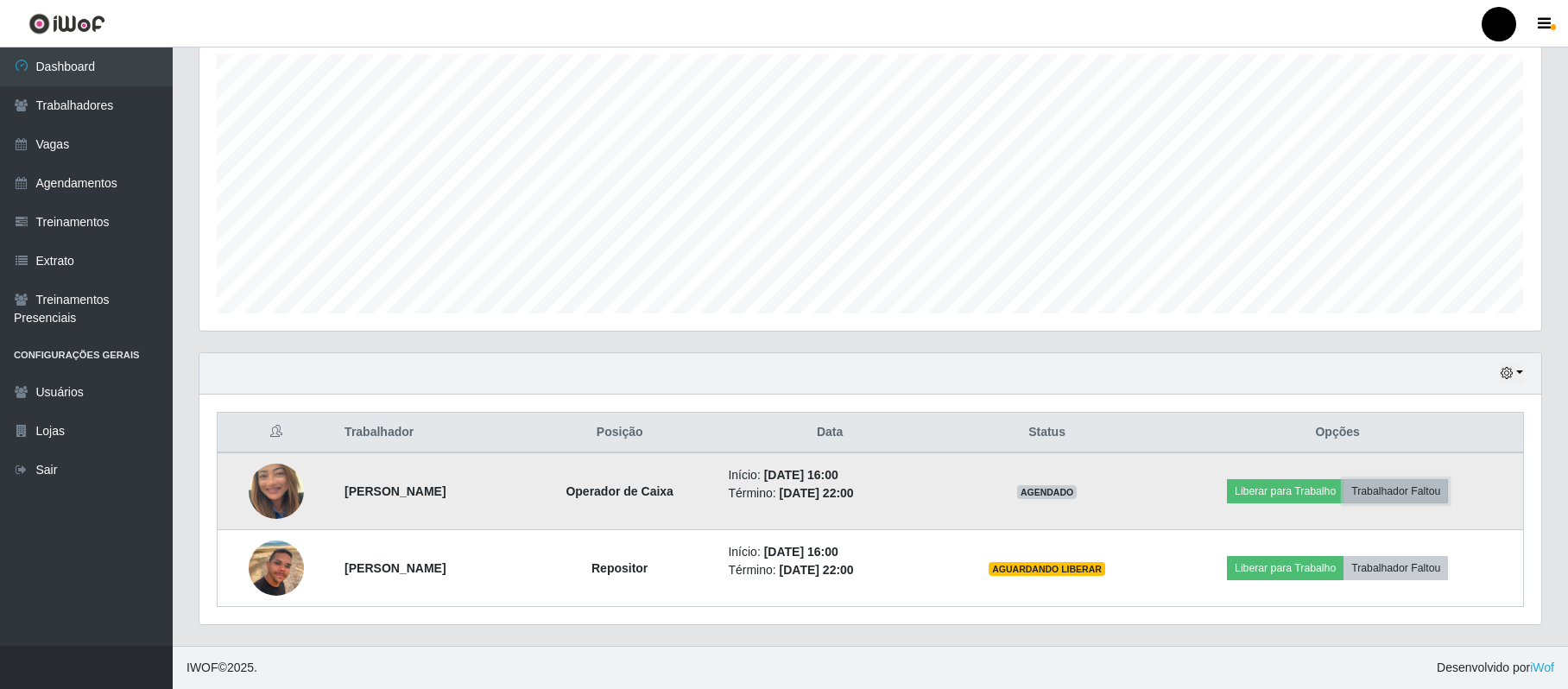
click at [1416, 494] on button "Trabalhador Faltou" at bounding box center [1395, 491] width 105 height 24
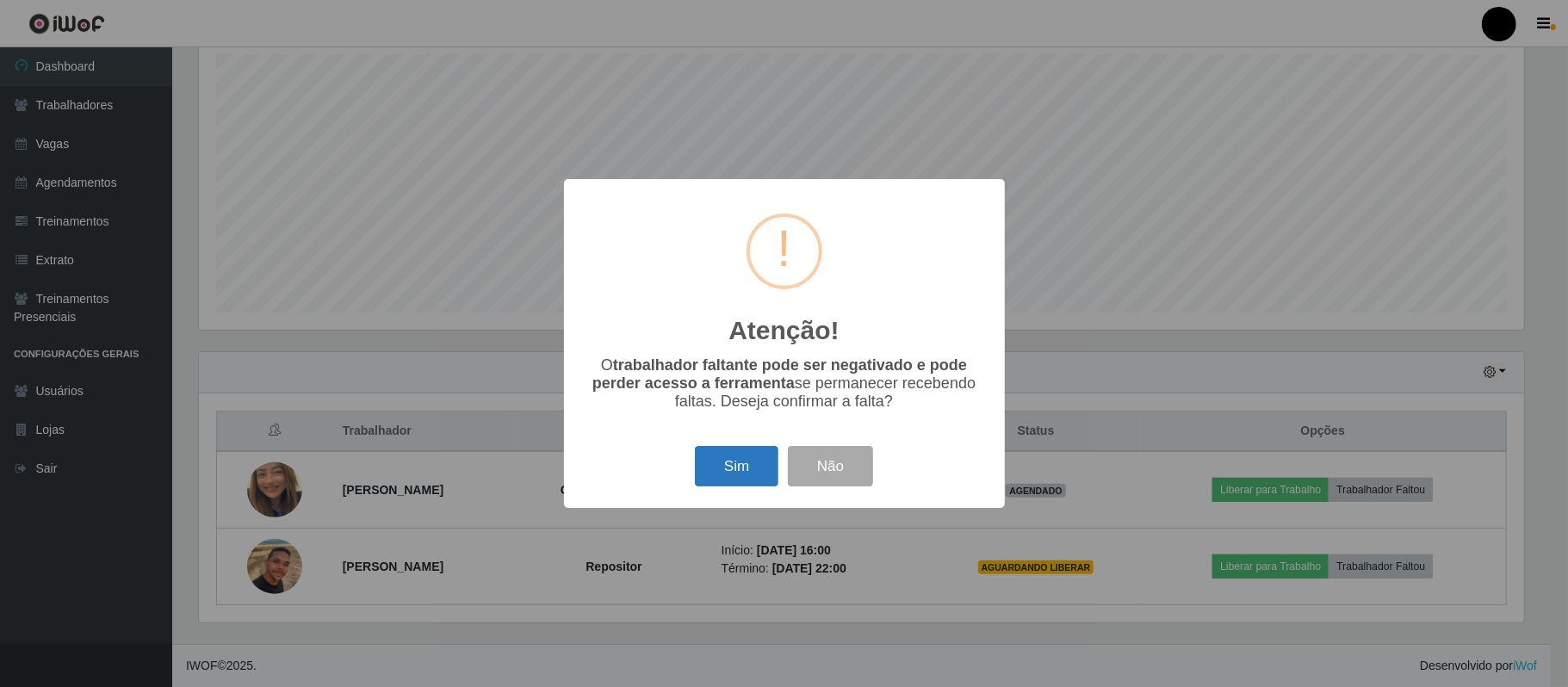
drag, startPoint x: 732, startPoint y: 468, endPoint x: 746, endPoint y: 473, distance: 14.9
click at [741, 470] on button "Sim" at bounding box center [736, 466] width 84 height 41
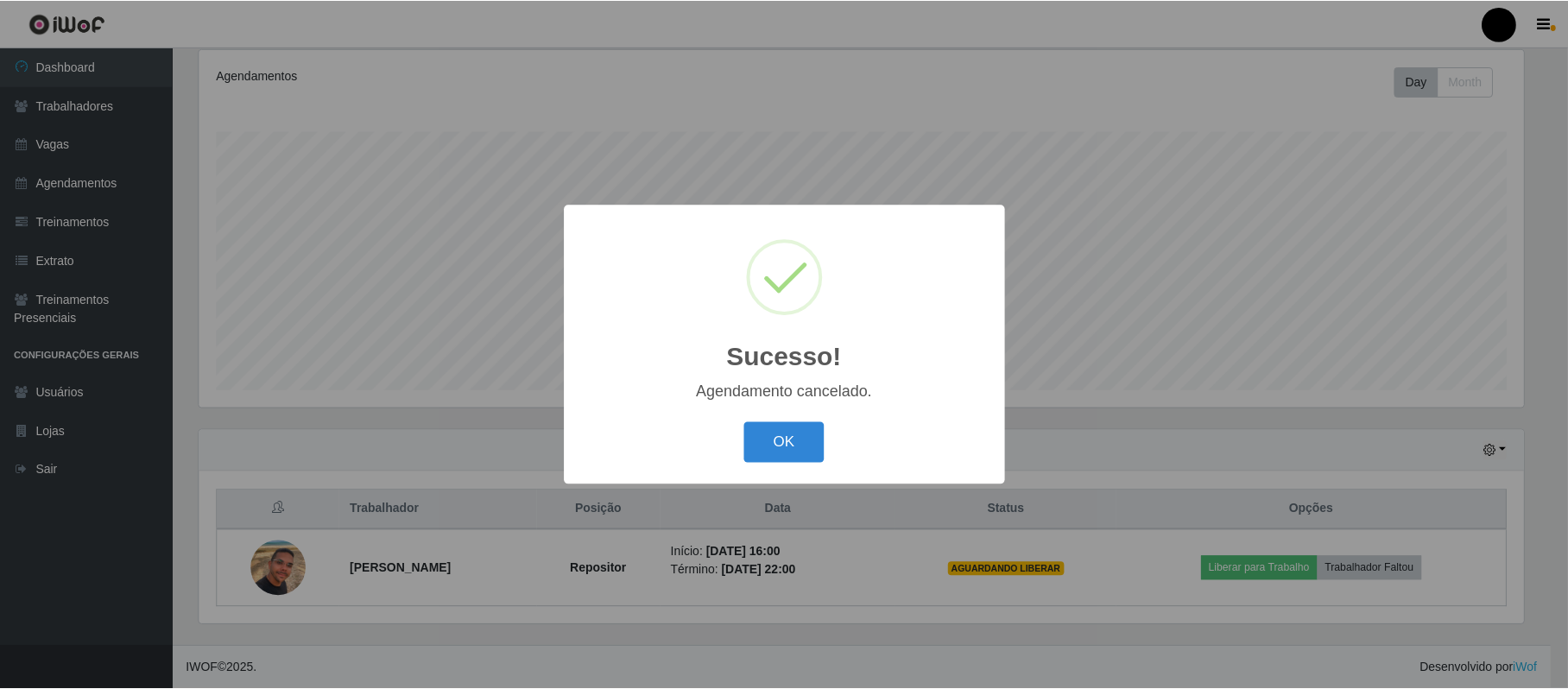
scroll to position [230, 0]
click at [802, 432] on button "OK" at bounding box center [786, 443] width 80 height 41
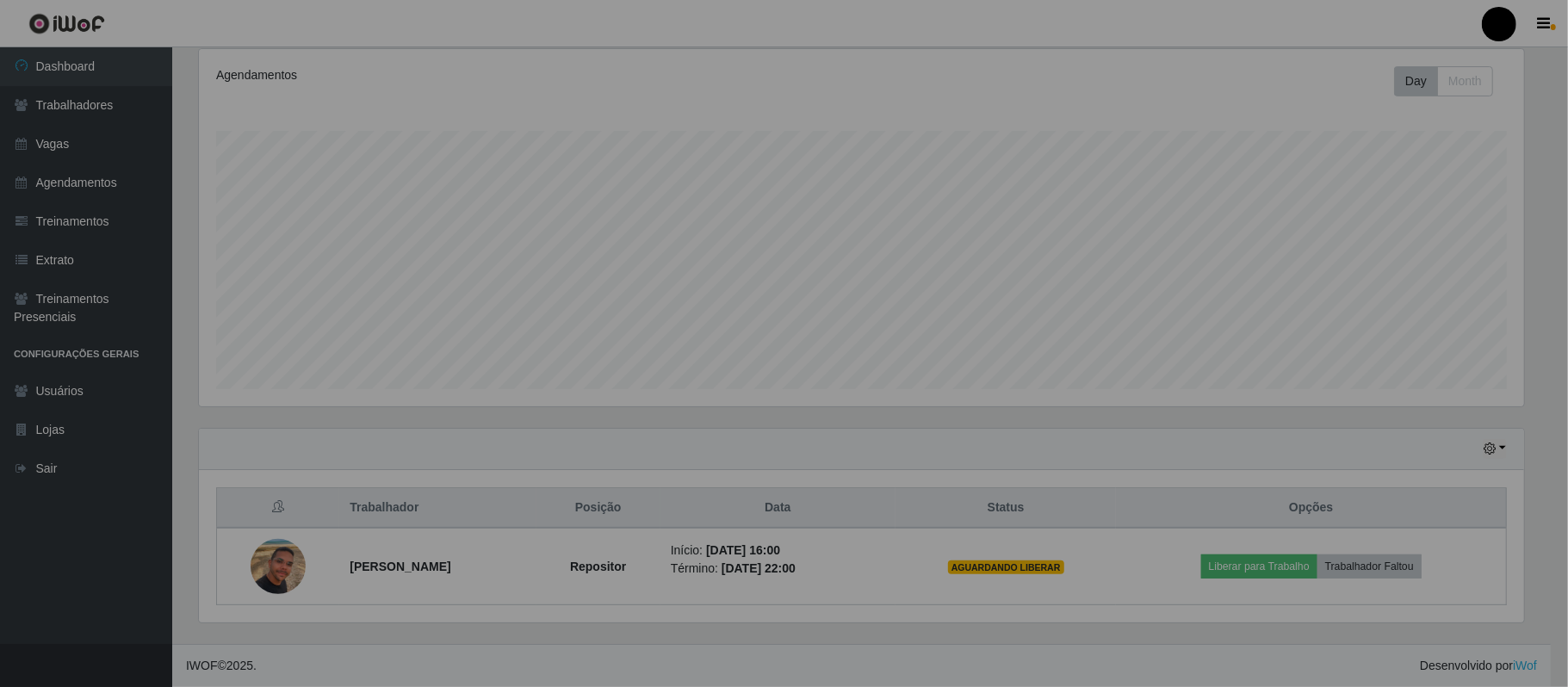
scroll to position [359, 1338]
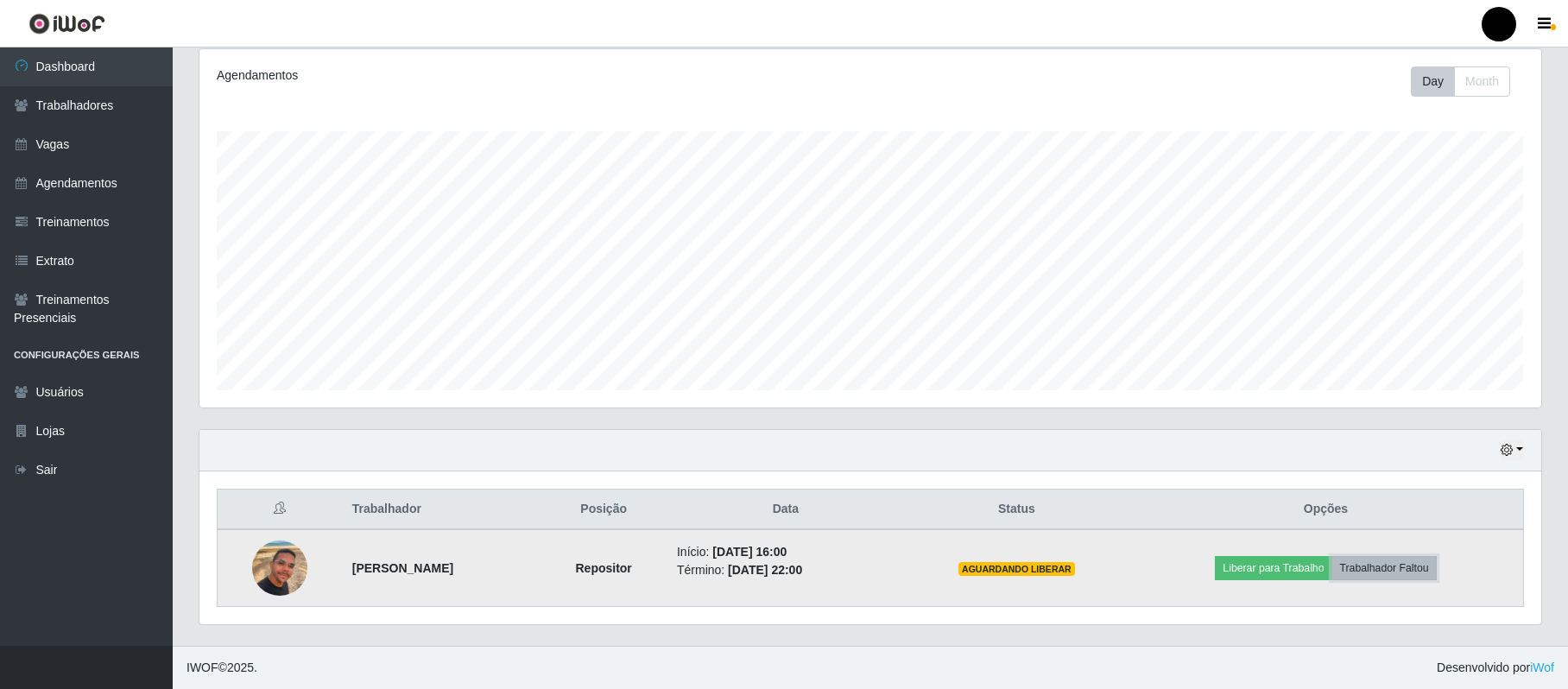
click at [1404, 572] on button "Trabalhador Faltou" at bounding box center [1384, 568] width 105 height 24
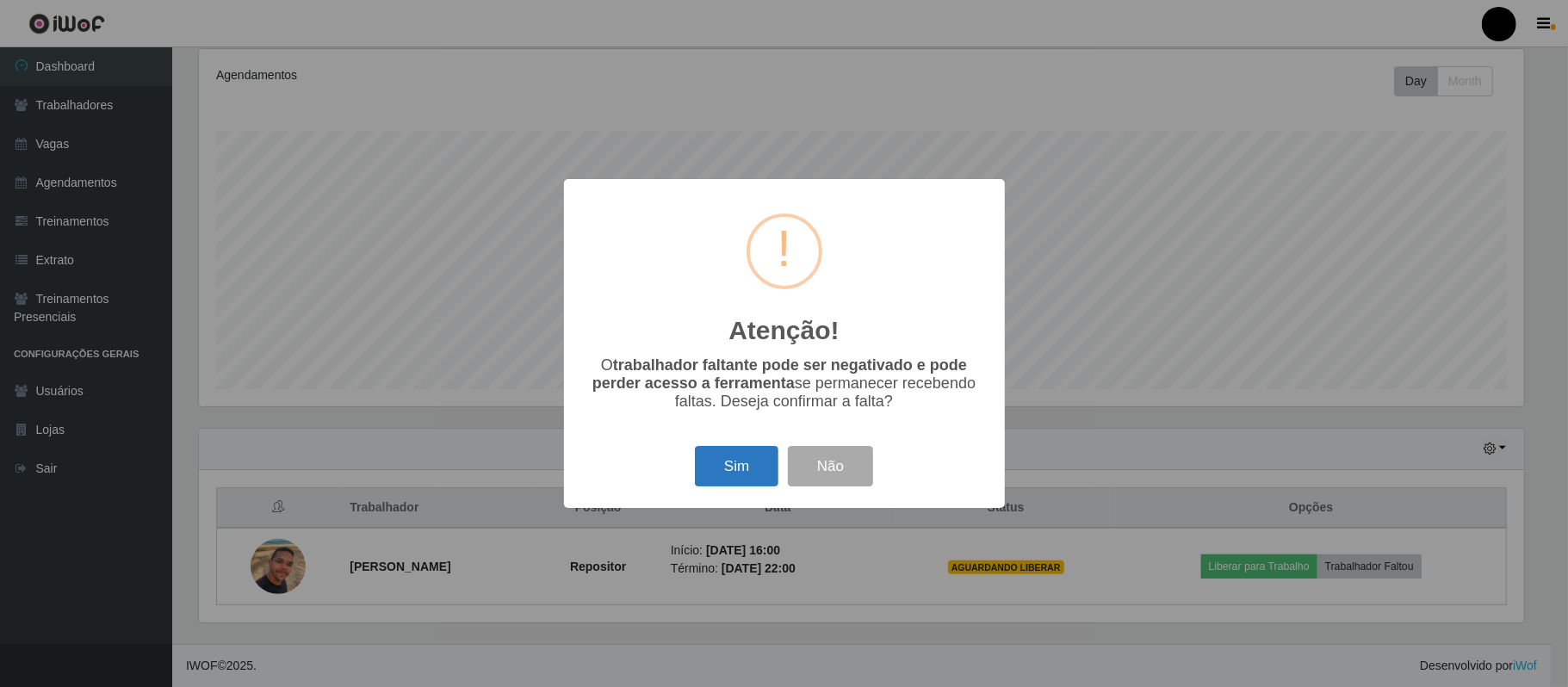
click at [761, 479] on button "Sim" at bounding box center [736, 466] width 84 height 41
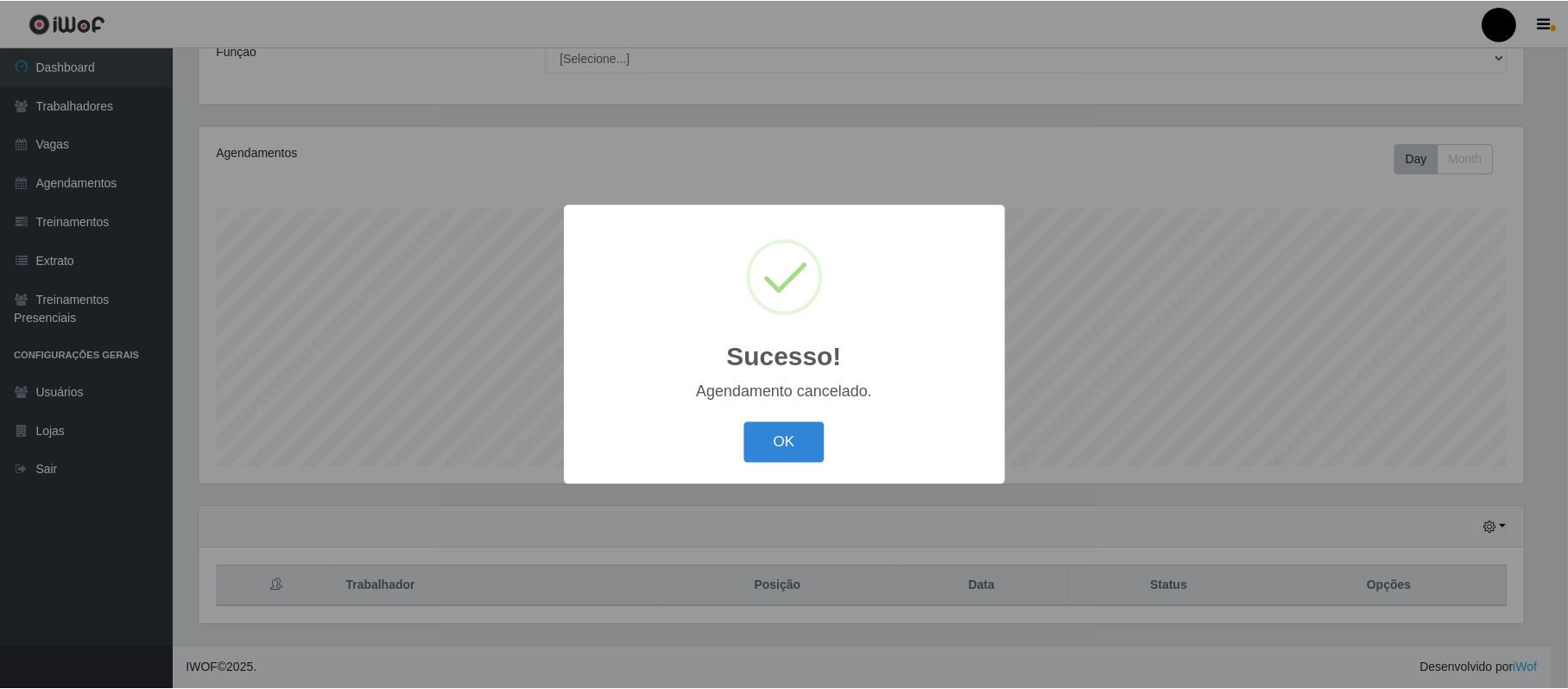
scroll to position [153, 0]
click at [837, 470] on div "Sucesso! × Agendamento cancelado. OK Cancel" at bounding box center [786, 344] width 442 height 280
click at [834, 469] on div "Sucesso! × Agendamento cancelado. OK Cancel" at bounding box center [786, 344] width 442 height 280
click at [820, 456] on button "OK" at bounding box center [786, 443] width 80 height 41
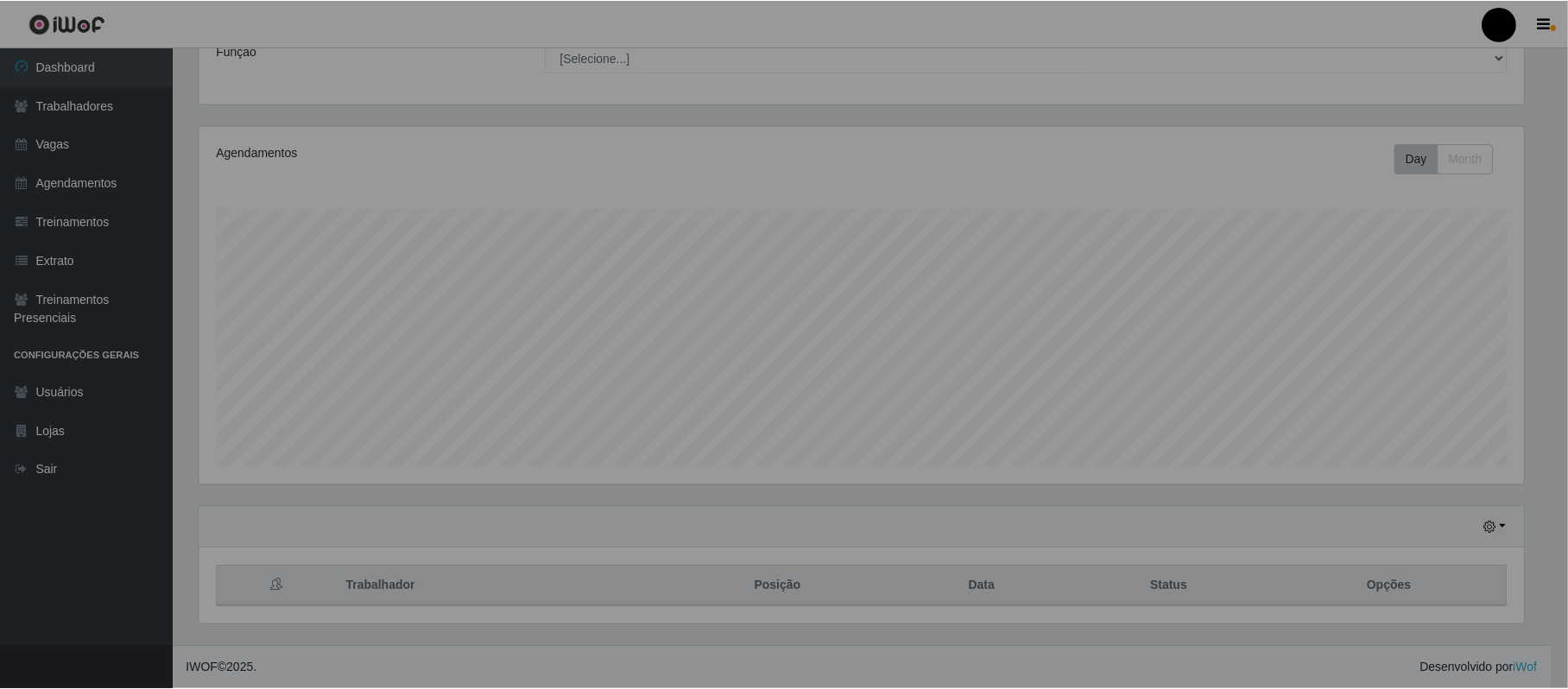
scroll to position [360, 1341]
